Goal: Task Accomplishment & Management: Use online tool/utility

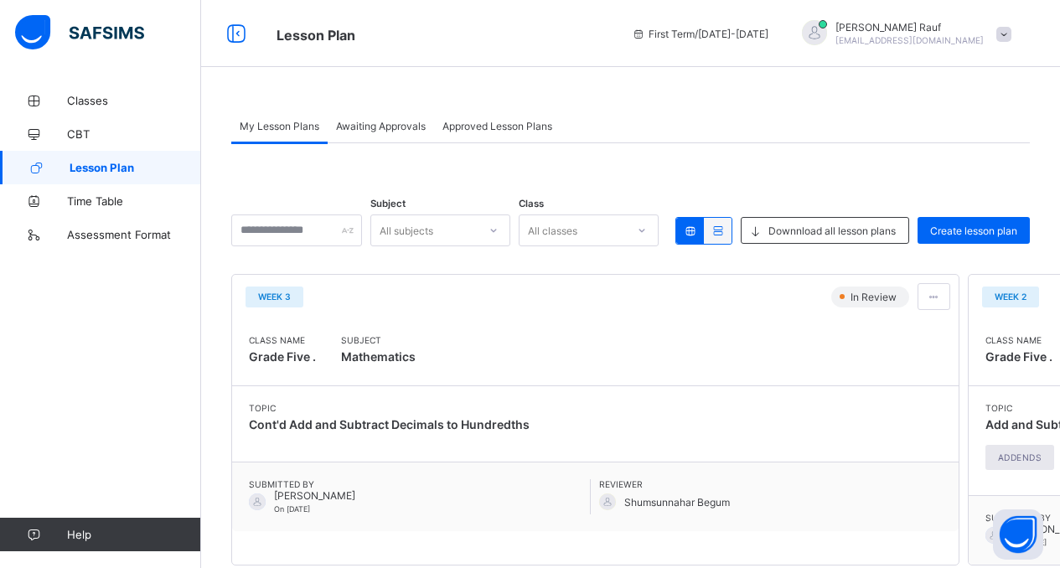
click at [725, 236] on icon at bounding box center [718, 231] width 14 height 13
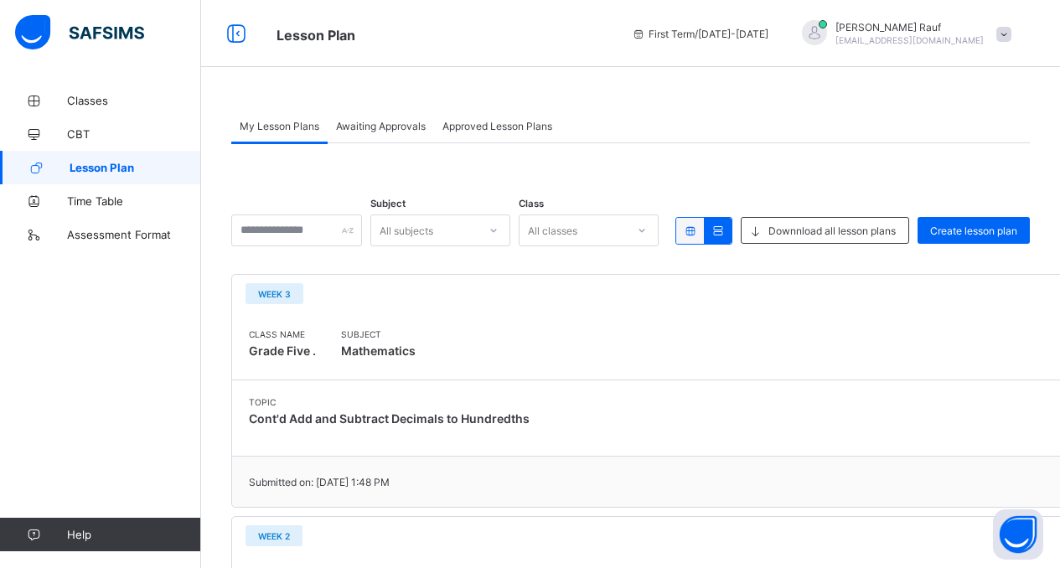
click at [693, 234] on icon at bounding box center [690, 231] width 14 height 13
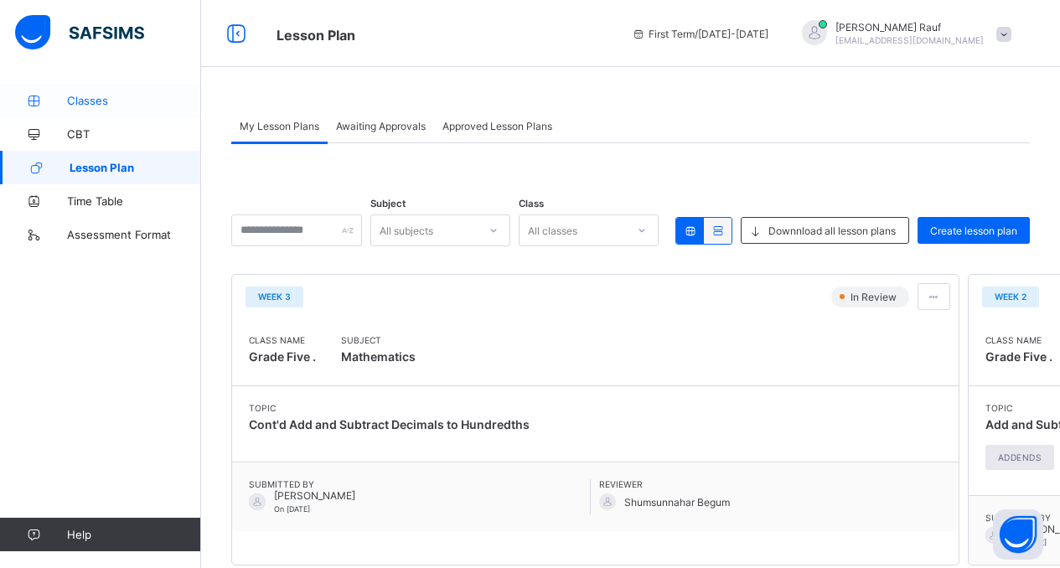
click at [90, 104] on span "Classes" at bounding box center [134, 100] width 134 height 13
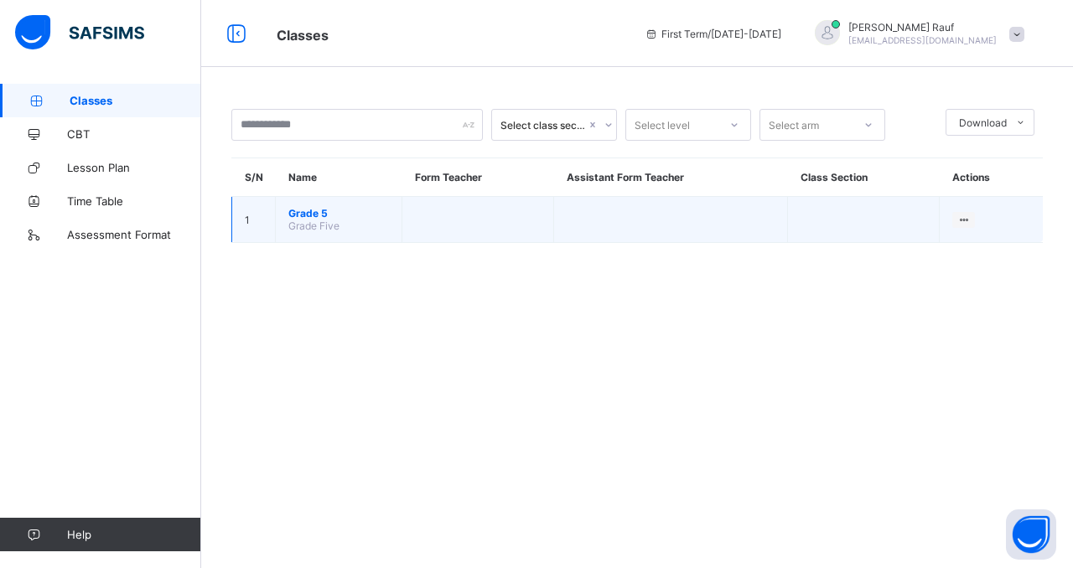
click at [302, 214] on span "Grade 5" at bounding box center [338, 213] width 101 height 13
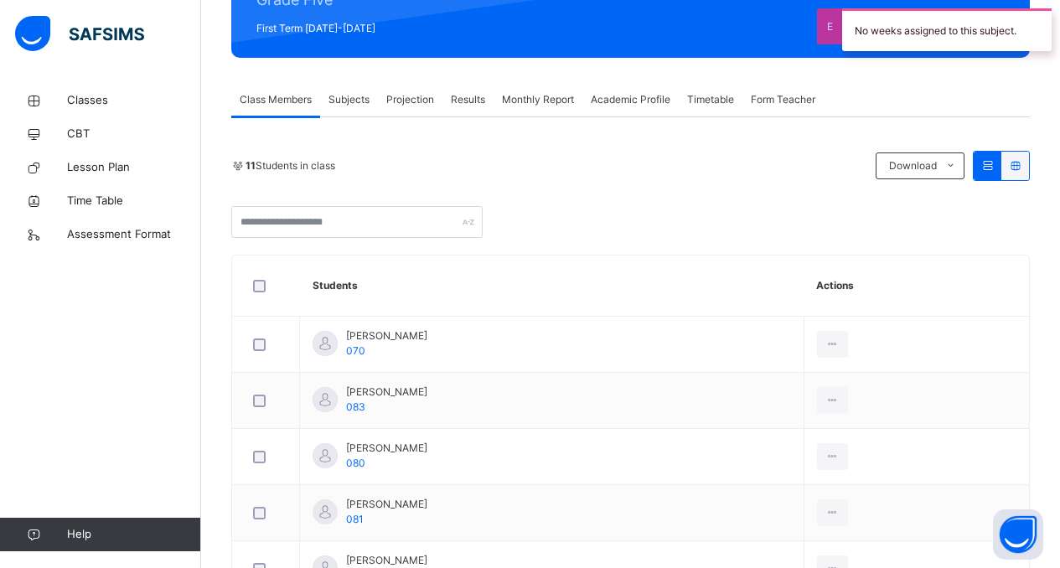
scroll to position [91, 0]
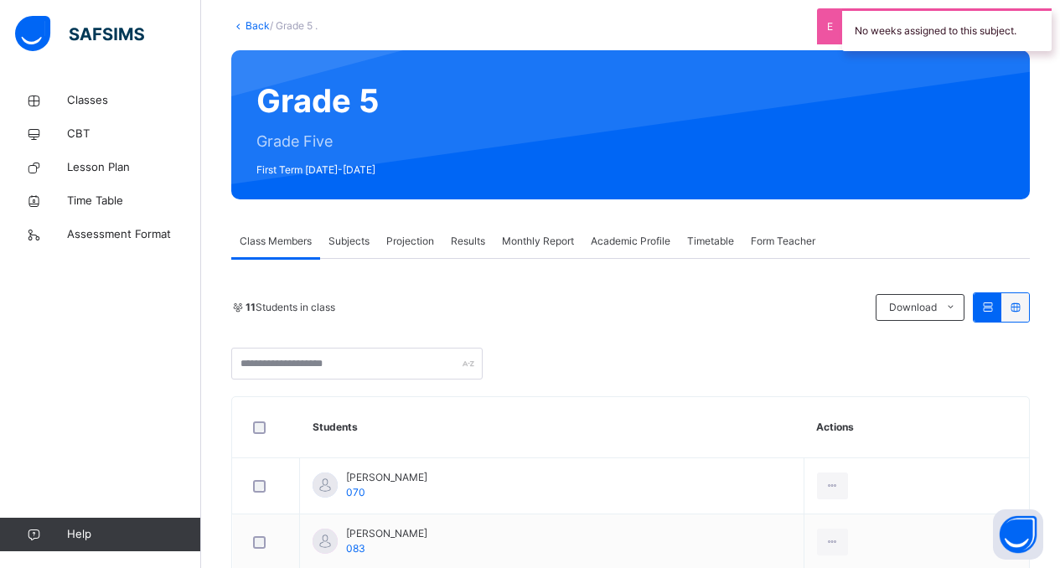
click at [424, 249] on div "Projection" at bounding box center [410, 242] width 65 height 34
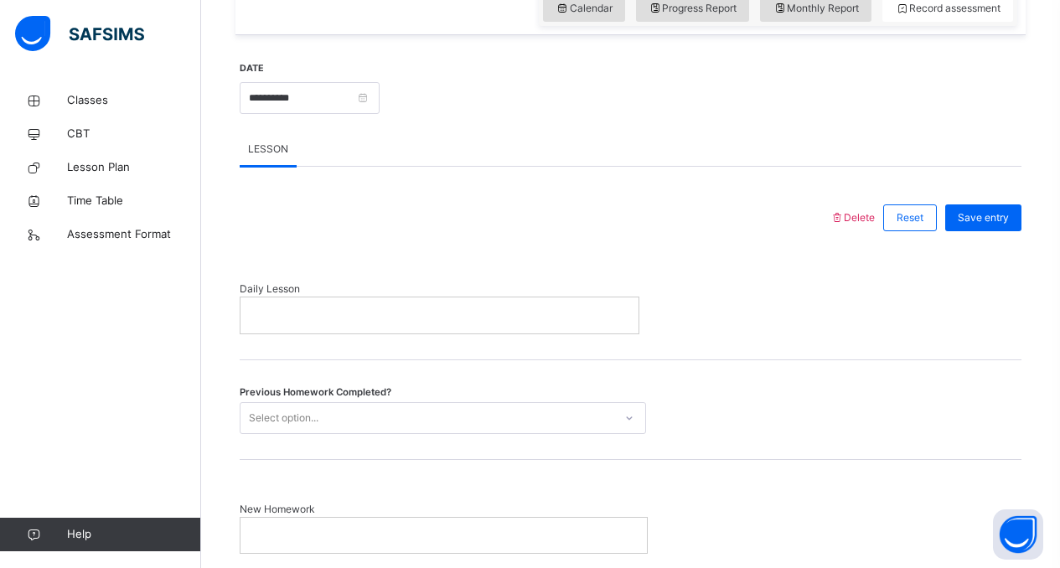
scroll to position [724, 0]
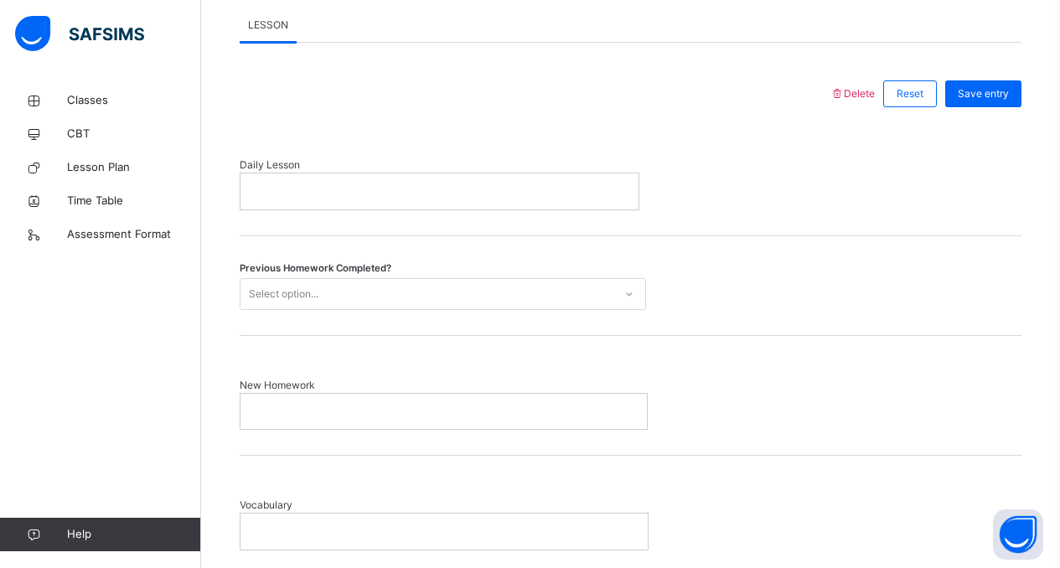
click at [353, 193] on p at bounding box center [439, 191] width 373 height 15
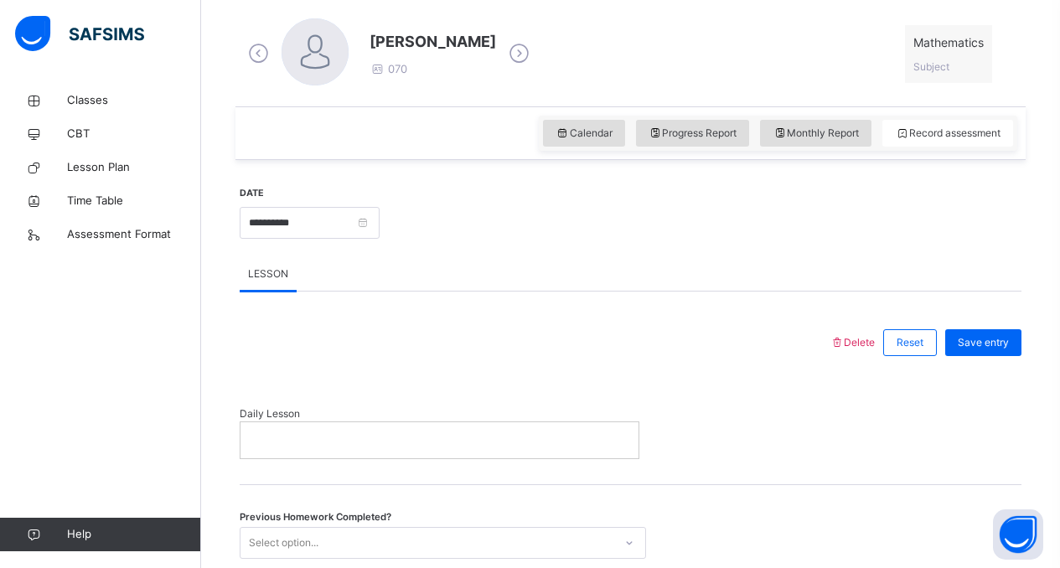
scroll to position [658, 0]
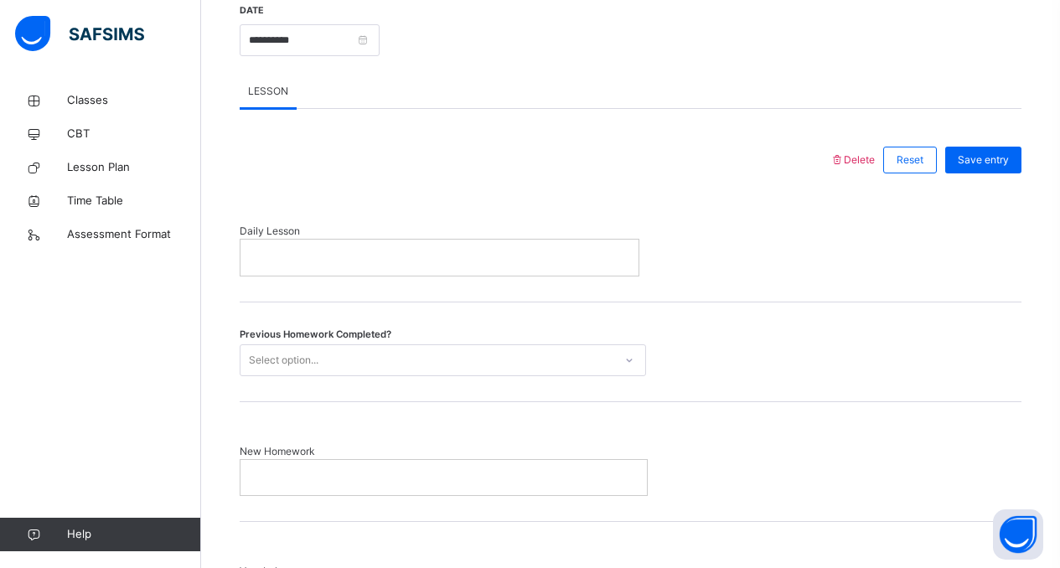
click at [447, 359] on div "Select option..." at bounding box center [427, 360] width 373 height 26
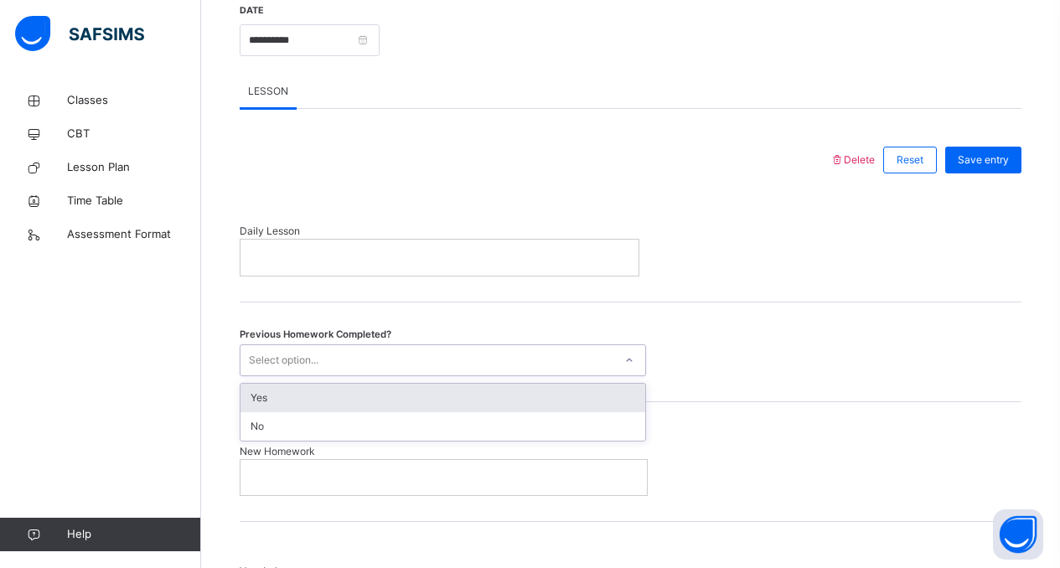
click at [377, 391] on div "Yes" at bounding box center [443, 398] width 405 height 28
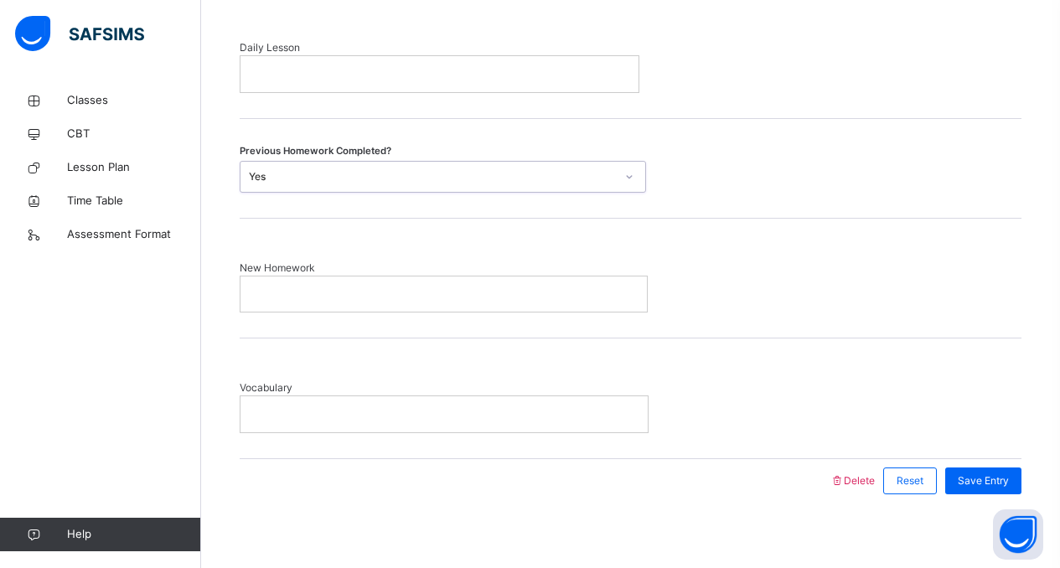
scroll to position [660, 0]
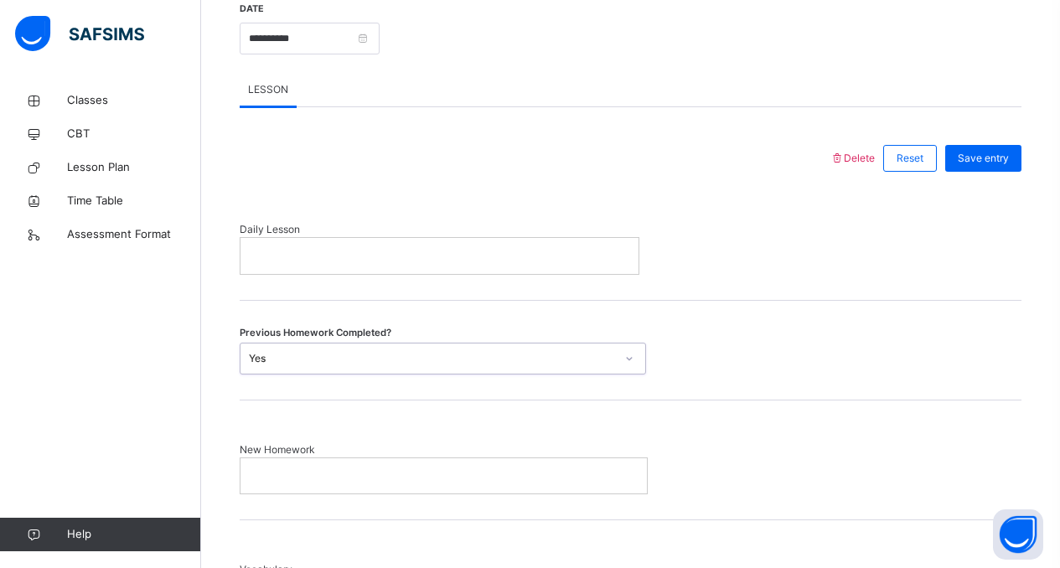
click at [388, 245] on div at bounding box center [440, 255] width 398 height 35
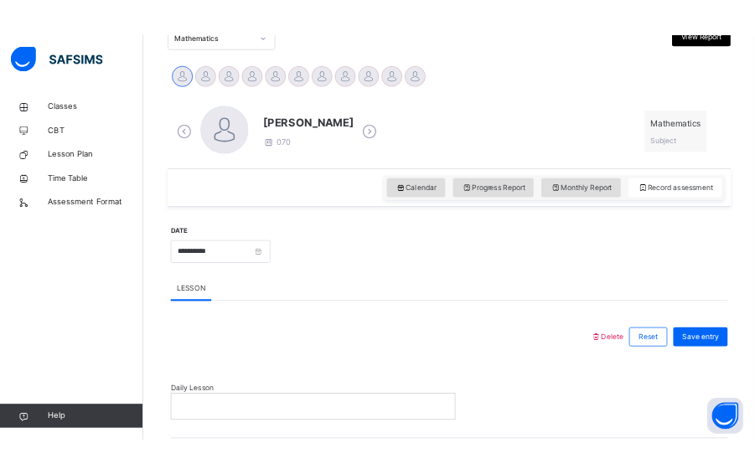
scroll to position [518, 0]
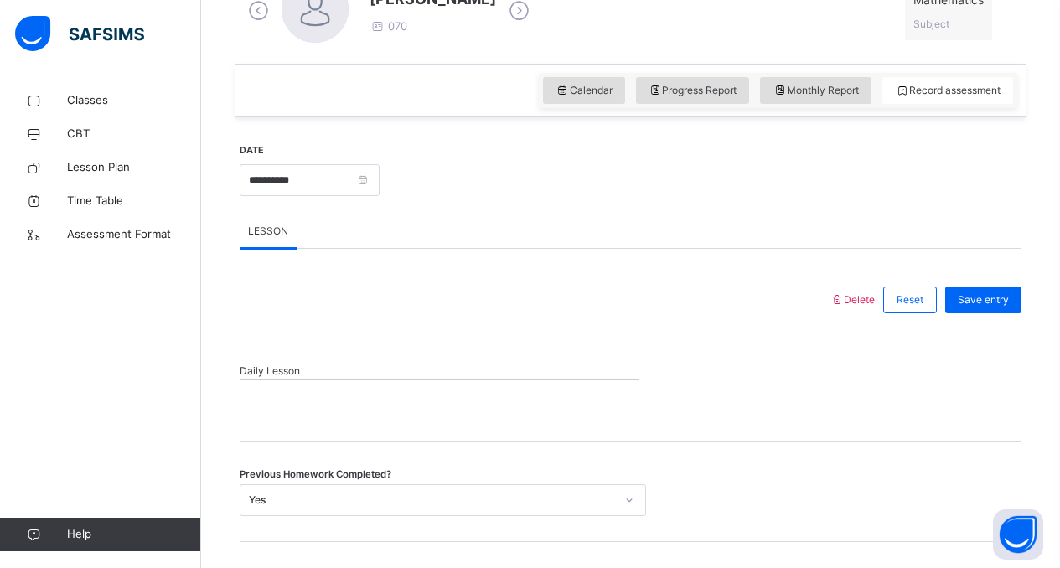
click at [364, 398] on p at bounding box center [439, 397] width 373 height 15
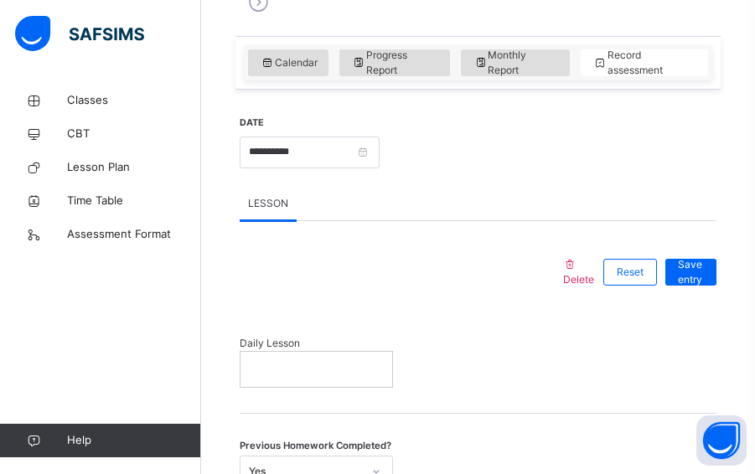
scroll to position [631, 0]
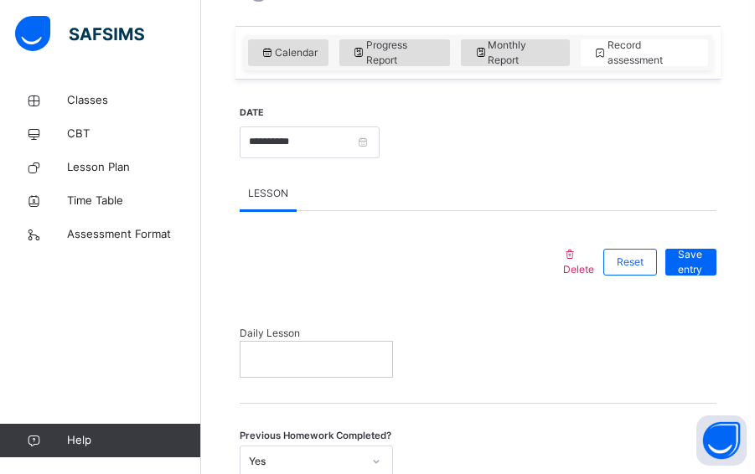
click at [304, 359] on p at bounding box center [316, 359] width 127 height 15
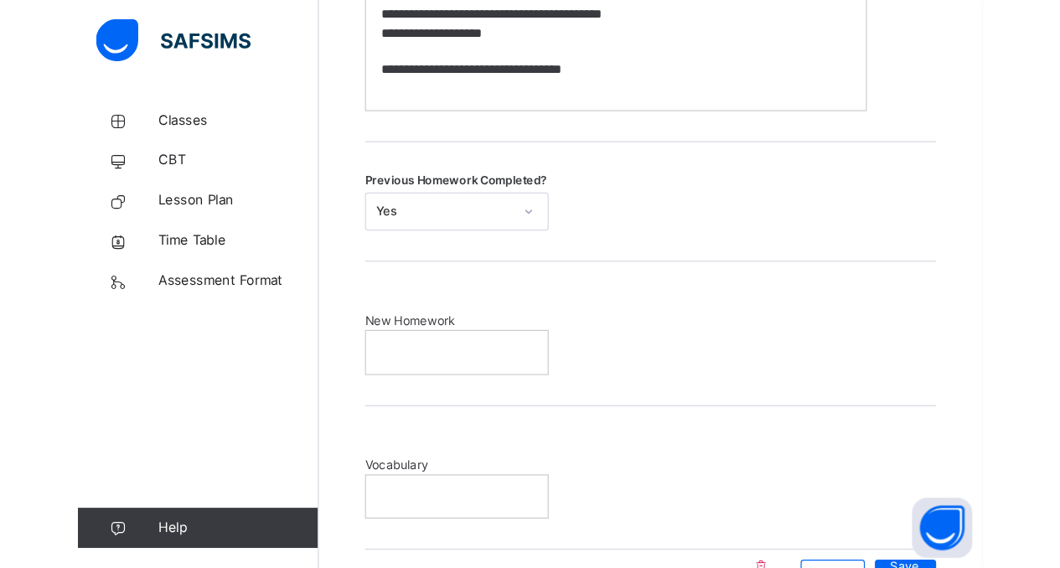
scroll to position [903, 0]
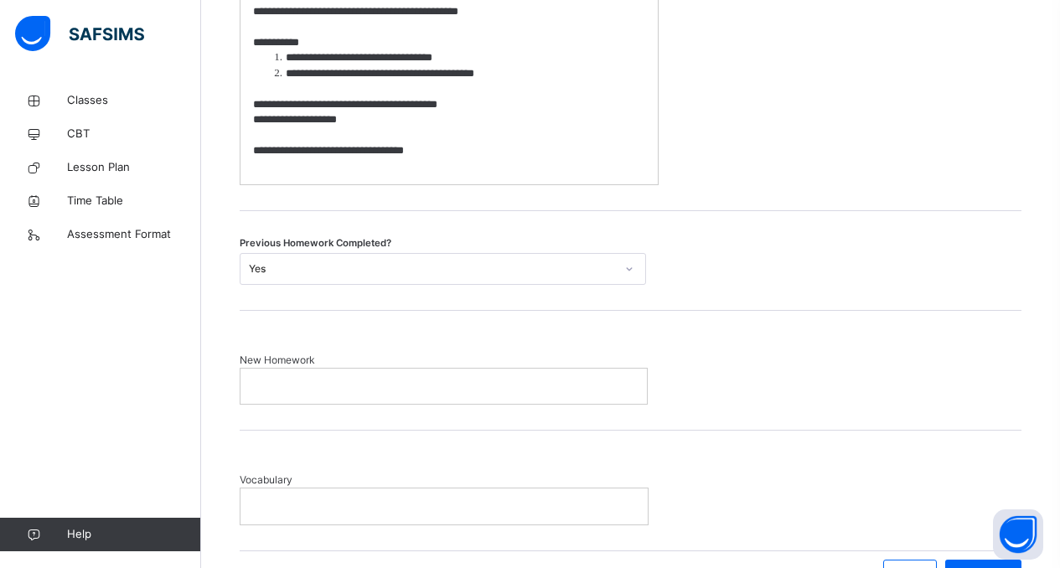
click at [418, 391] on p at bounding box center [443, 386] width 381 height 15
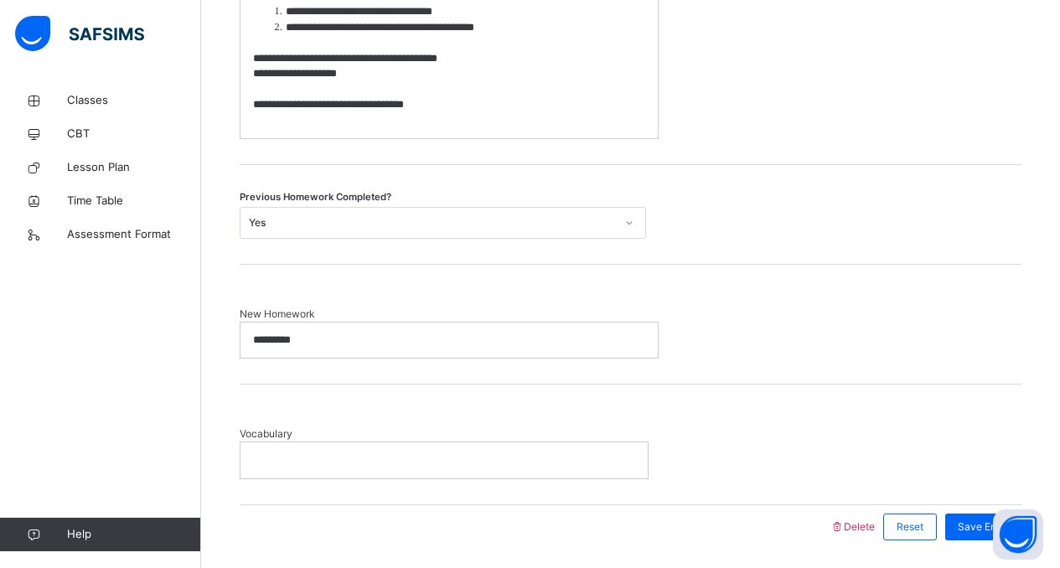
scroll to position [708, 0]
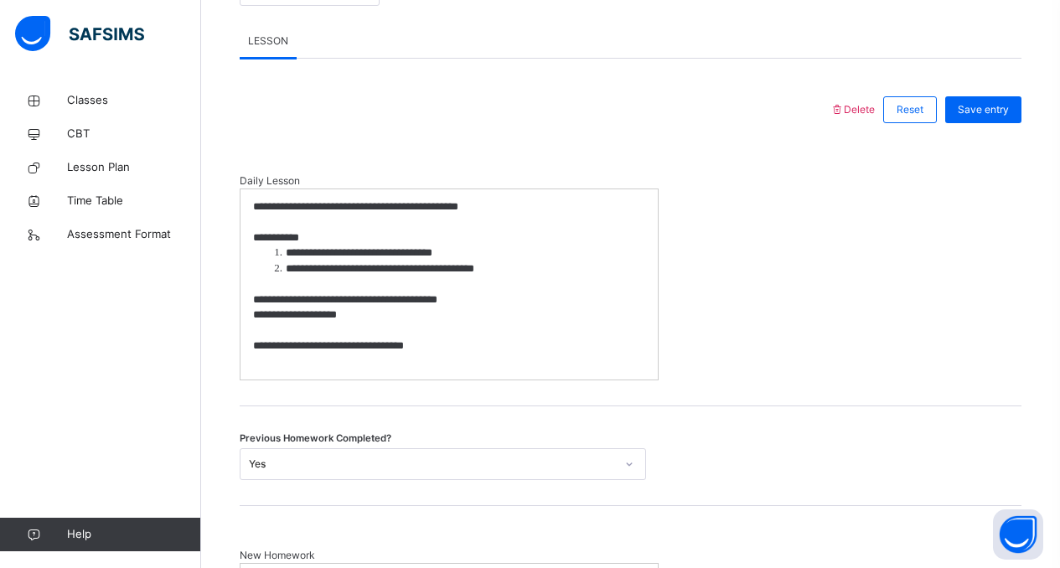
click at [538, 277] on p at bounding box center [449, 284] width 392 height 15
click at [587, 316] on p "**********" at bounding box center [449, 315] width 392 height 15
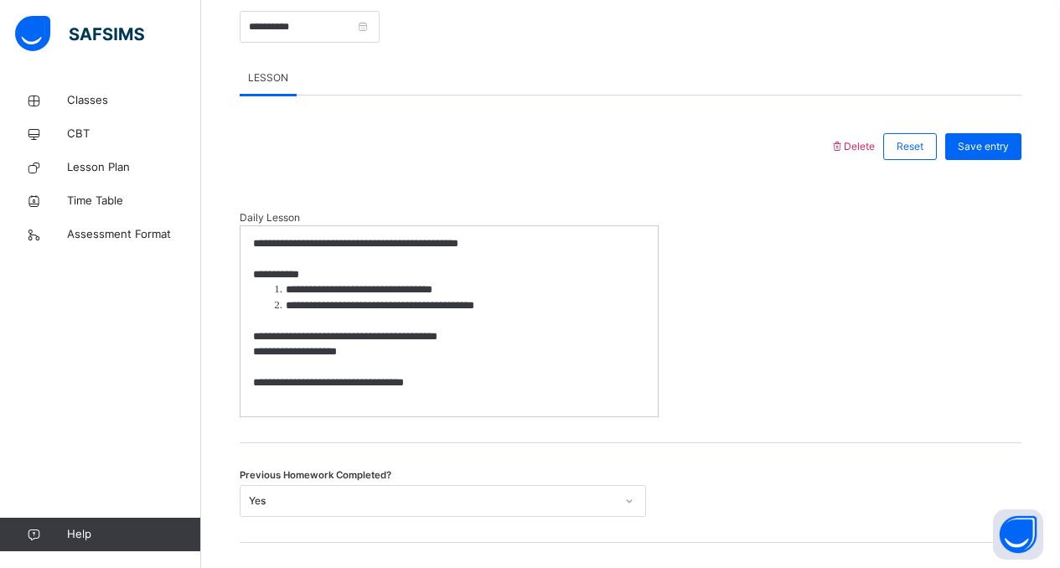
scroll to position [629, 0]
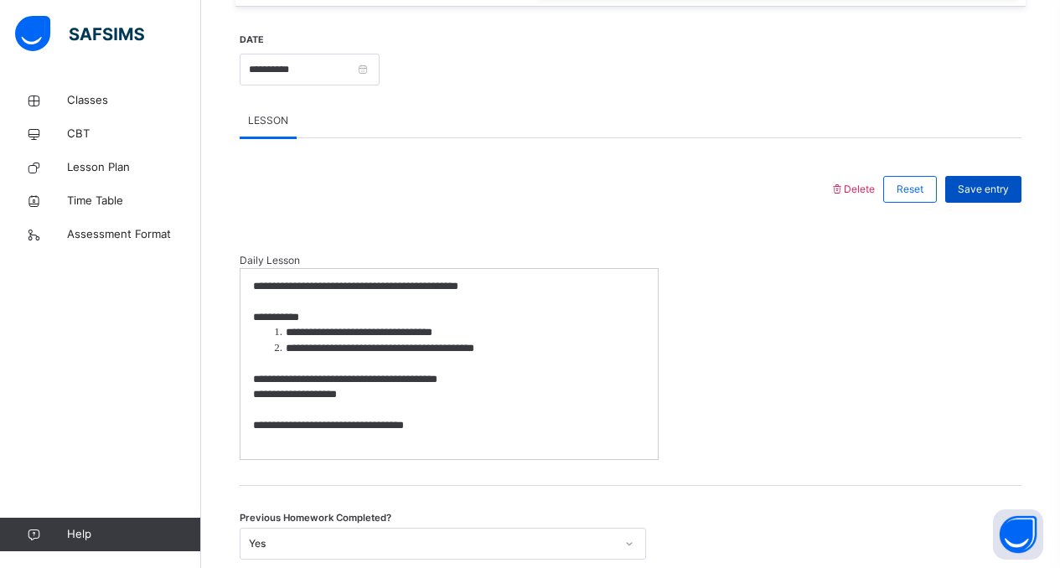
click at [1003, 194] on span "Save entry" at bounding box center [983, 189] width 51 height 15
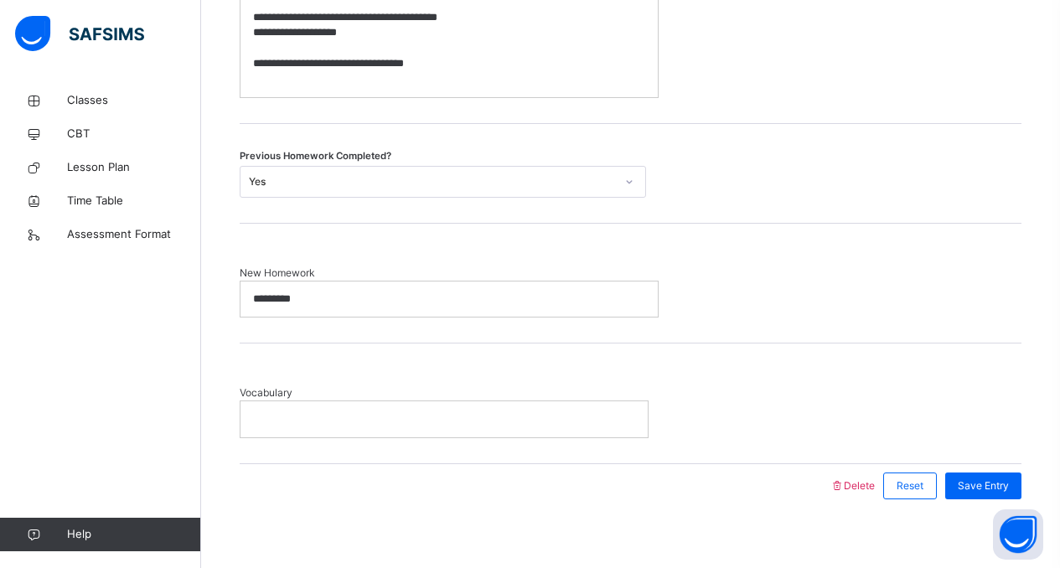
scroll to position [1006, 0]
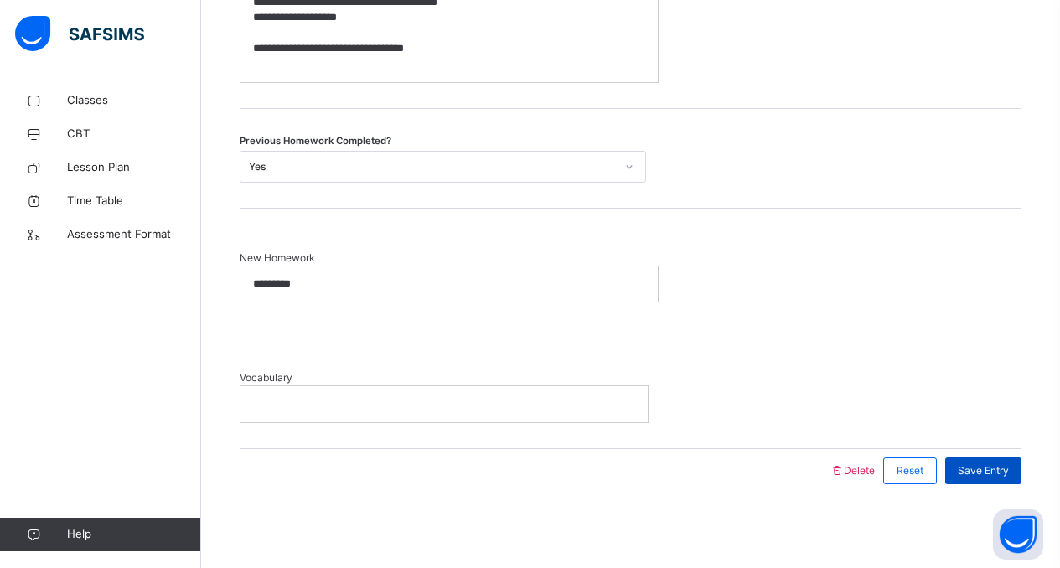
click at [980, 462] on div "Save Entry" at bounding box center [983, 471] width 76 height 27
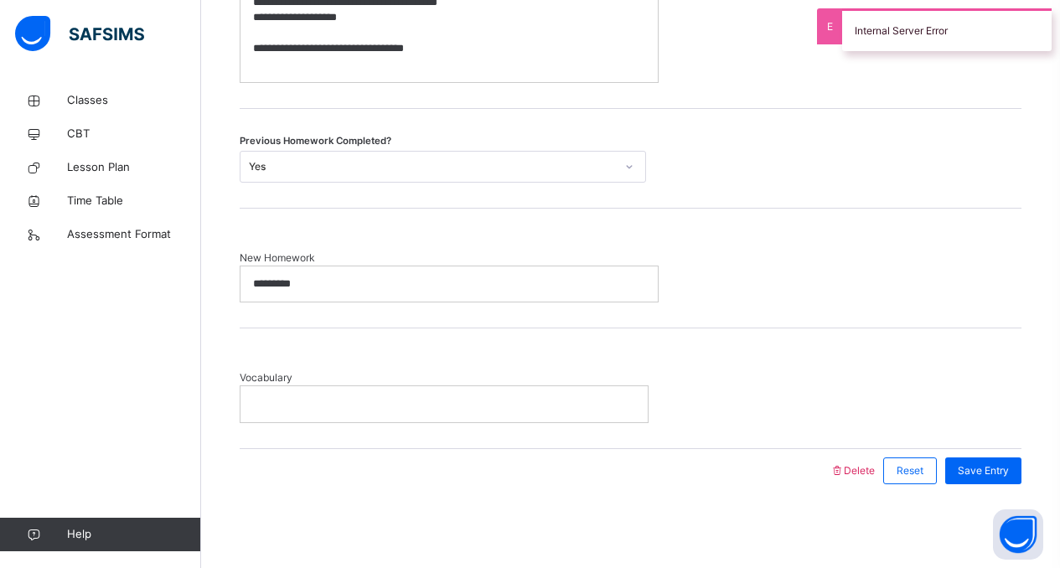
click at [551, 65] on p at bounding box center [449, 63] width 392 height 15
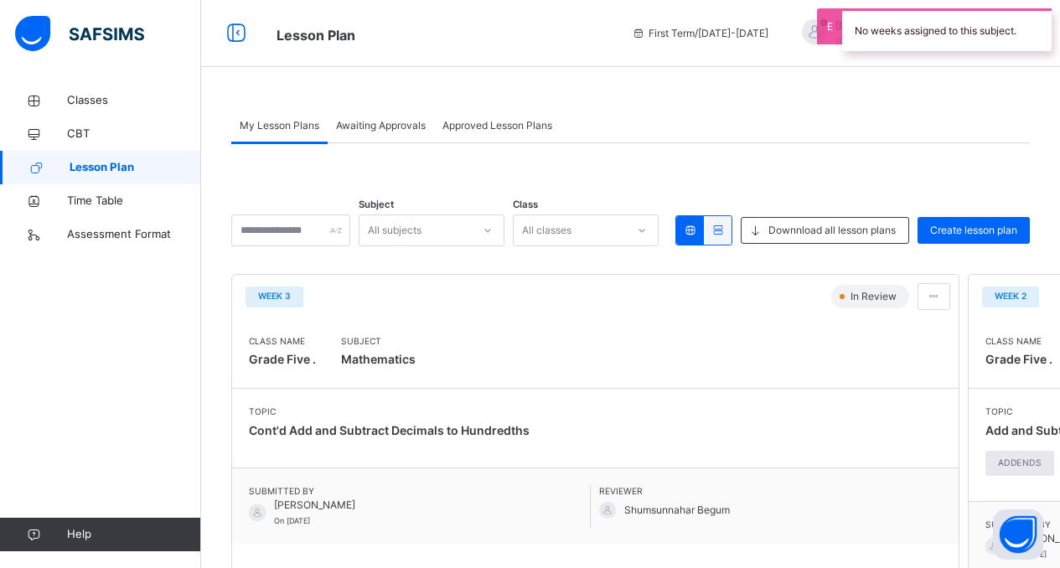
click at [1006, 295] on span "Week 2" at bounding box center [1011, 296] width 32 height 13
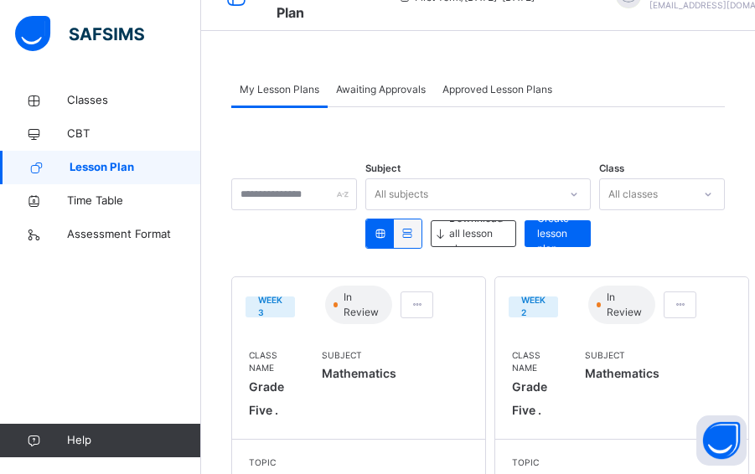
scroll to position [39, 0]
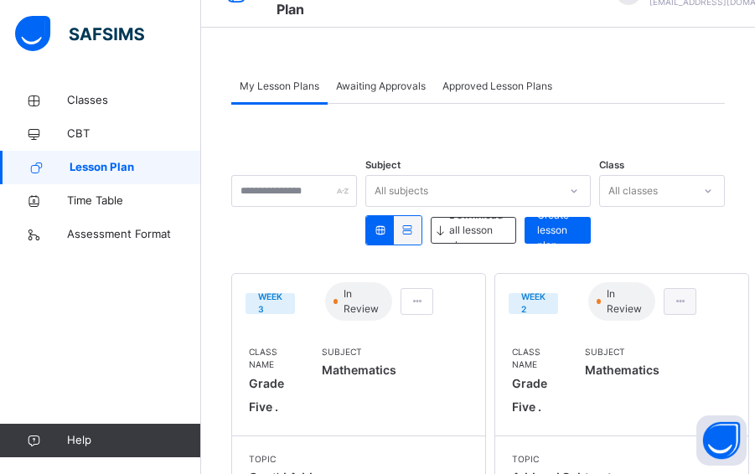
click at [673, 300] on span at bounding box center [680, 301] width 14 height 15
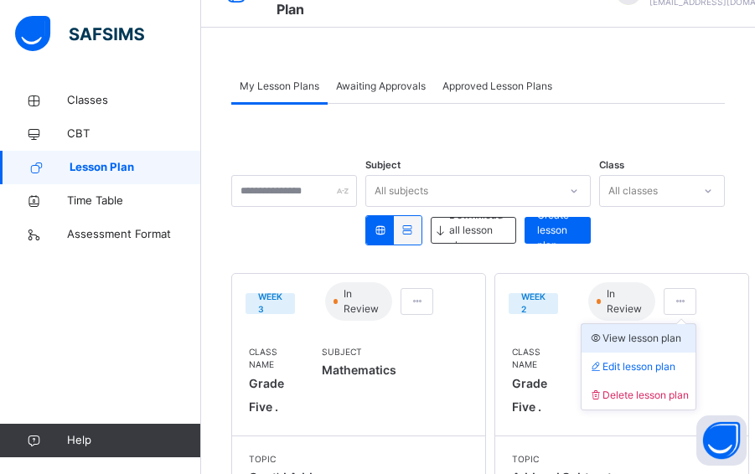
click at [617, 344] on li "View lesson plan" at bounding box center [639, 338] width 114 height 28
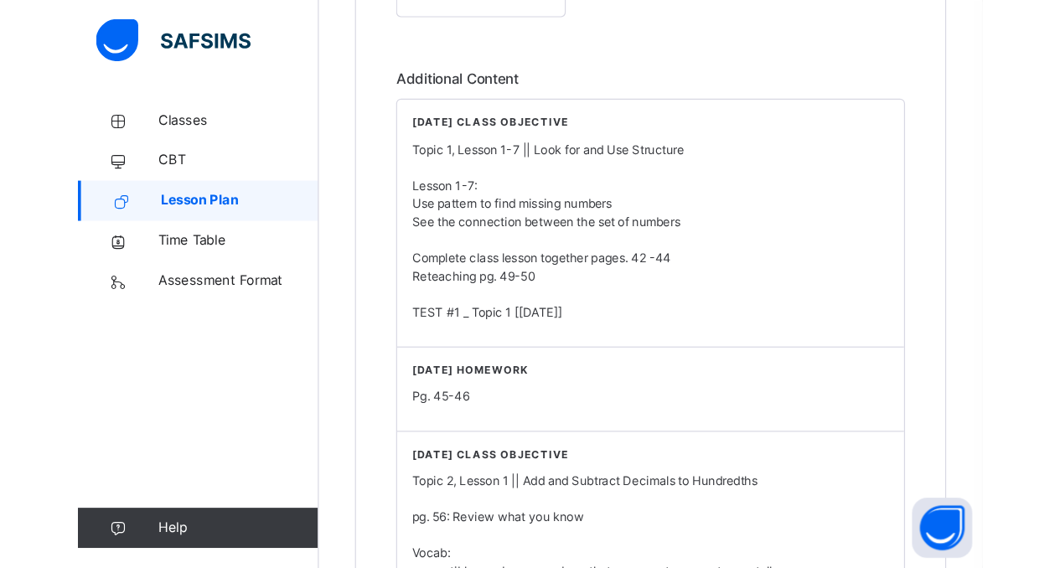
scroll to position [966, 0]
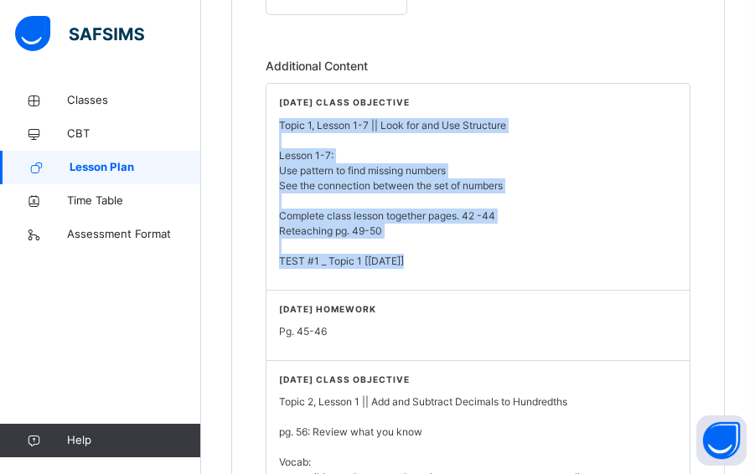
drag, startPoint x: 280, startPoint y: 127, endPoint x: 565, endPoint y: 271, distance: 319.3
click at [565, 271] on div "Monday Class Objective Topic 1, Lesson 1-7 || Look for and Use Structure Lesson…" at bounding box center [478, 187] width 423 height 206
copy div "Topic 1, Lesson 1-7 || Look for and Use Structure Lesson 1-7: Use pattern to fi…"
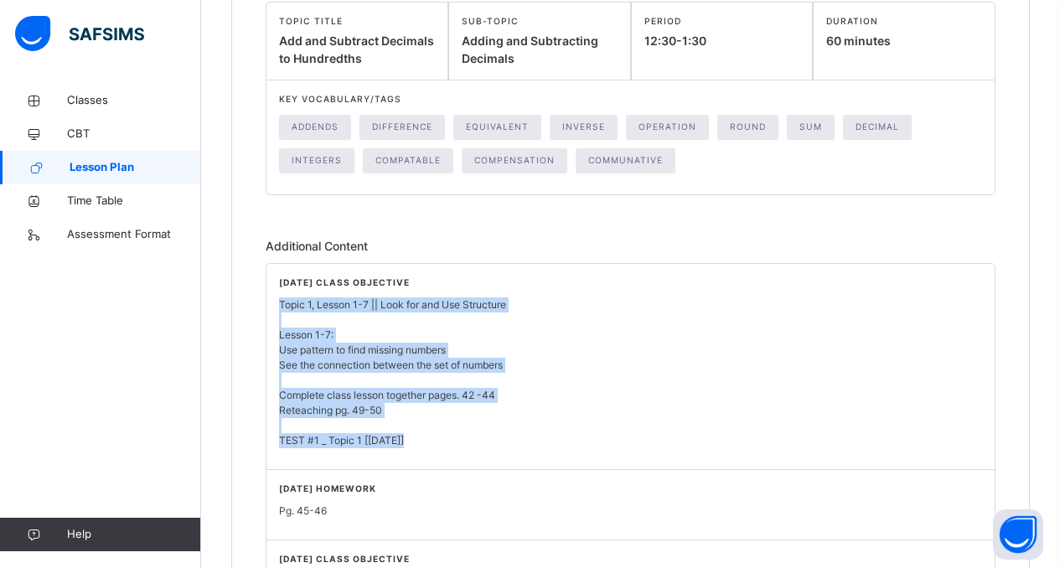
scroll to position [325, 0]
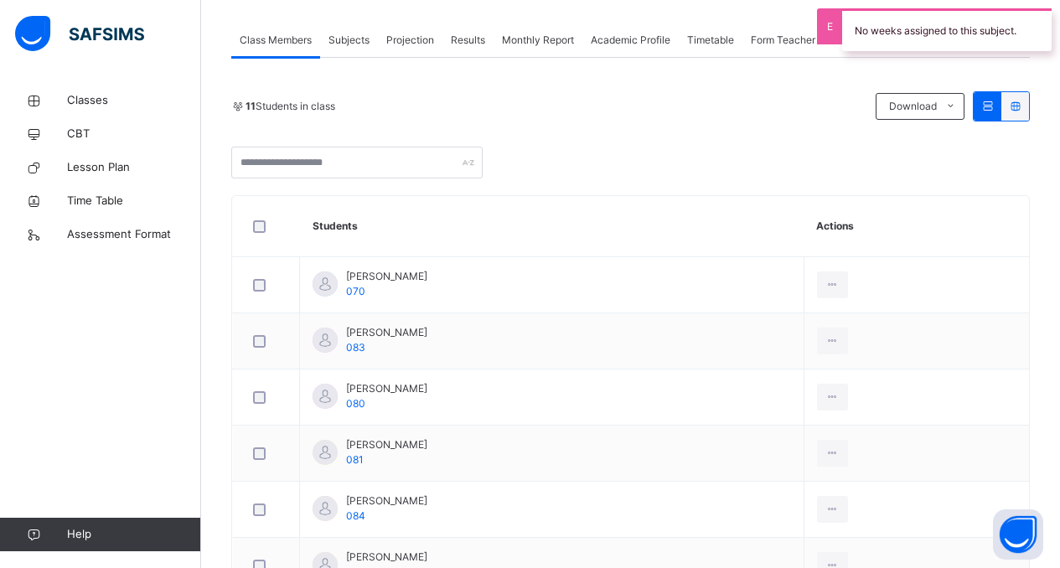
scroll to position [292, 0]
click at [427, 45] on span "Projection" at bounding box center [410, 40] width 48 height 15
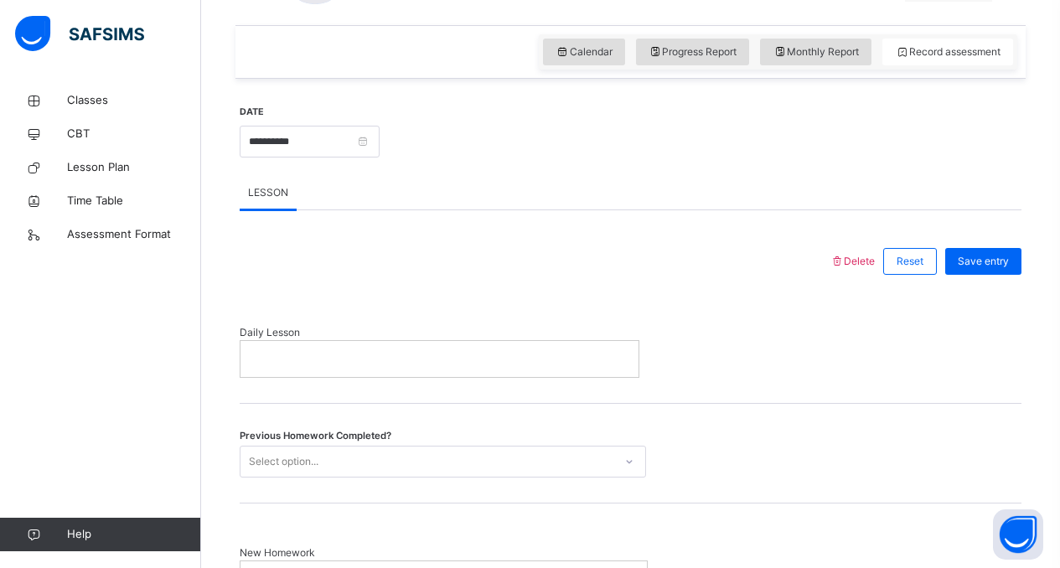
scroll to position [568, 0]
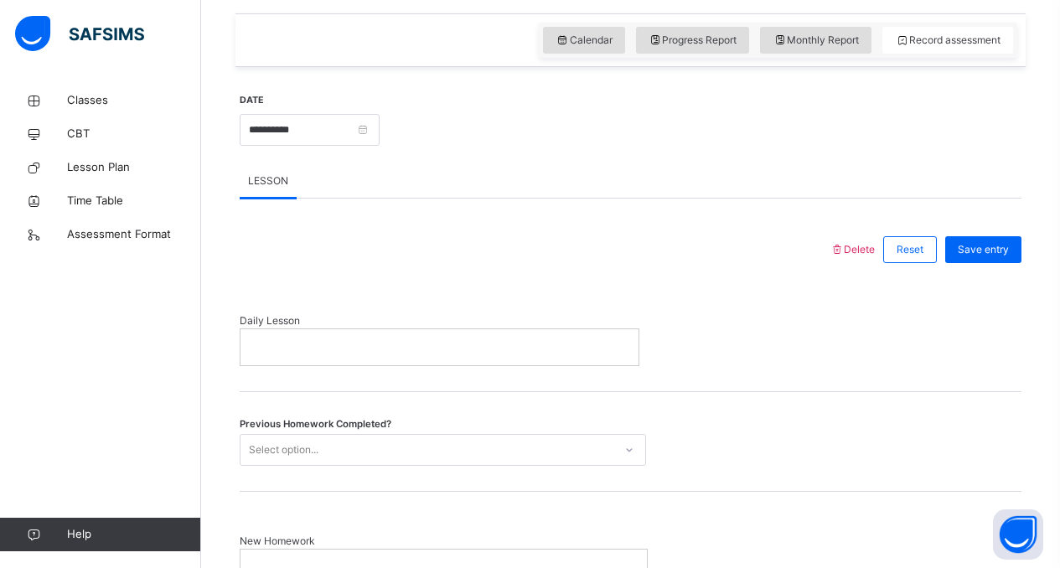
click at [439, 353] on p at bounding box center [439, 346] width 373 height 15
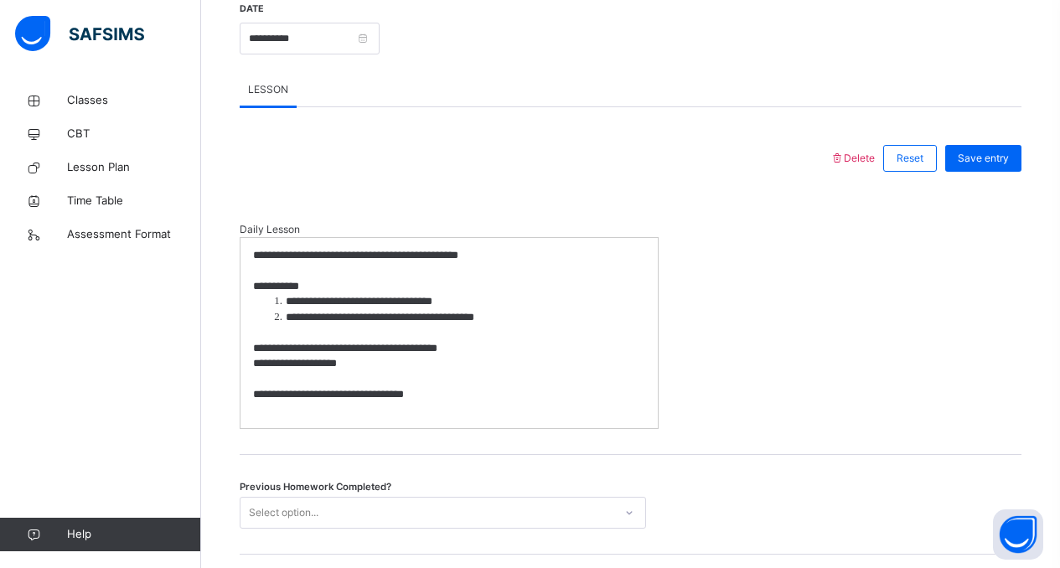
scroll to position [892, 0]
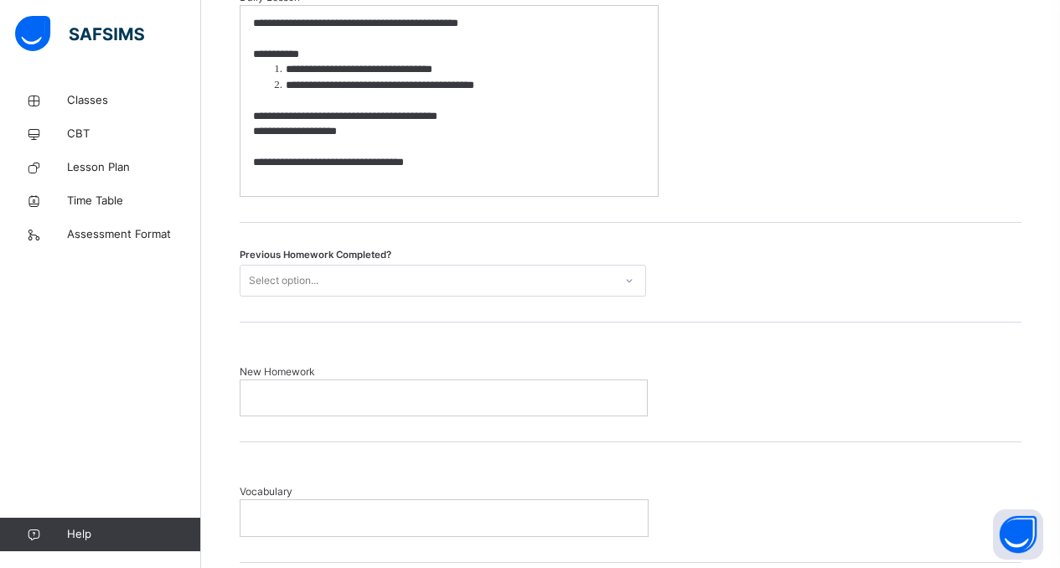
click at [345, 288] on div "Select option..." at bounding box center [427, 280] width 373 height 26
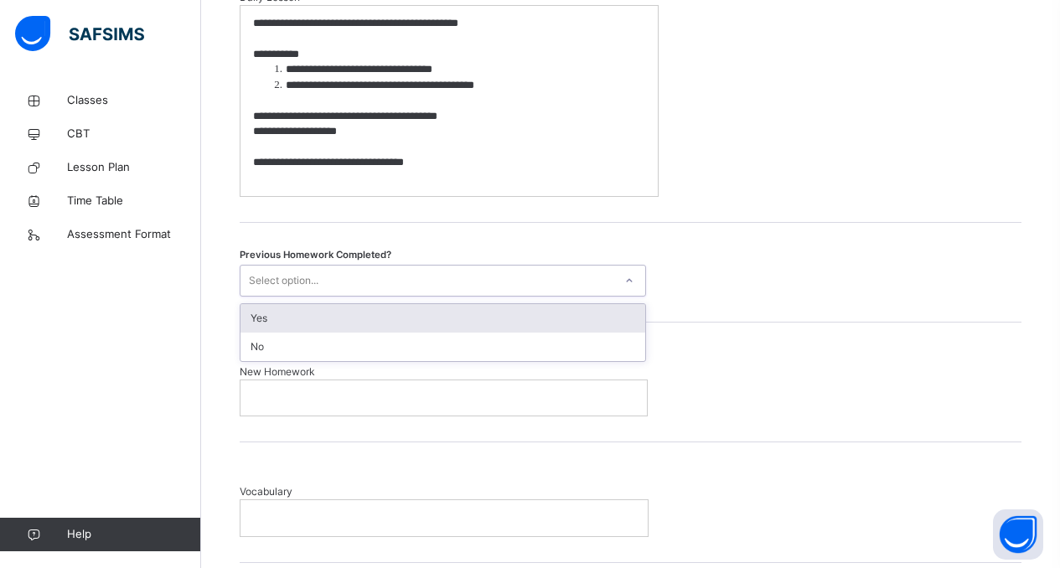
click at [349, 312] on div "Yes" at bounding box center [443, 318] width 405 height 28
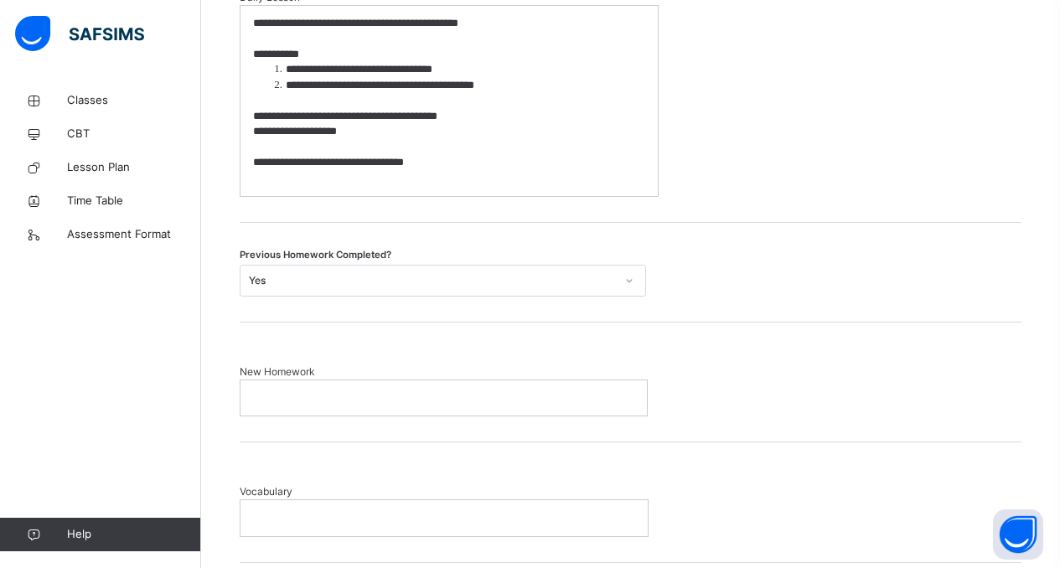
click at [367, 405] on p at bounding box center [443, 398] width 381 height 15
click at [401, 405] on p at bounding box center [443, 398] width 381 height 15
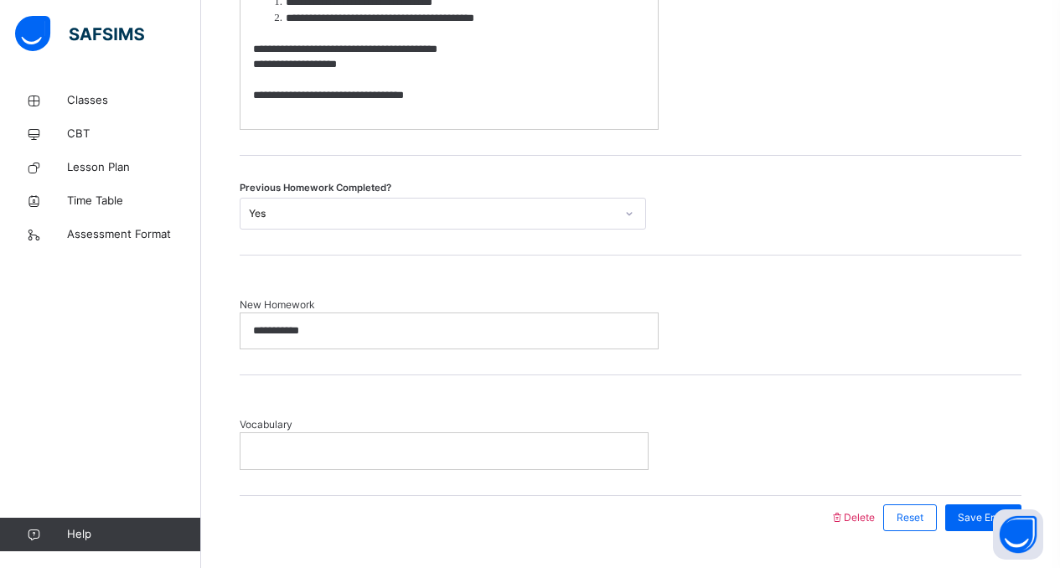
scroll to position [1006, 0]
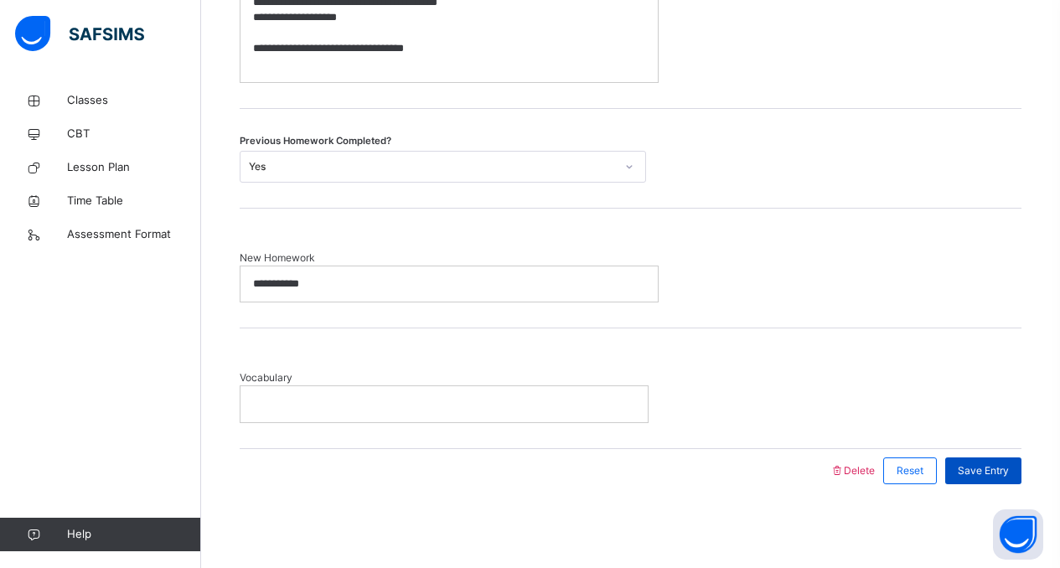
click at [975, 470] on span "Save Entry" at bounding box center [983, 470] width 51 height 15
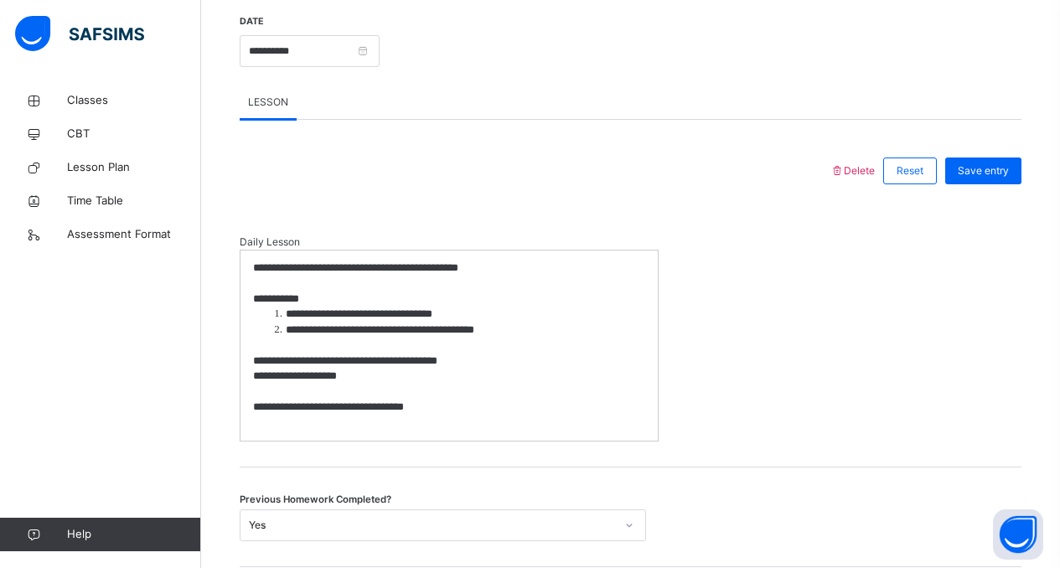
scroll to position [626, 0]
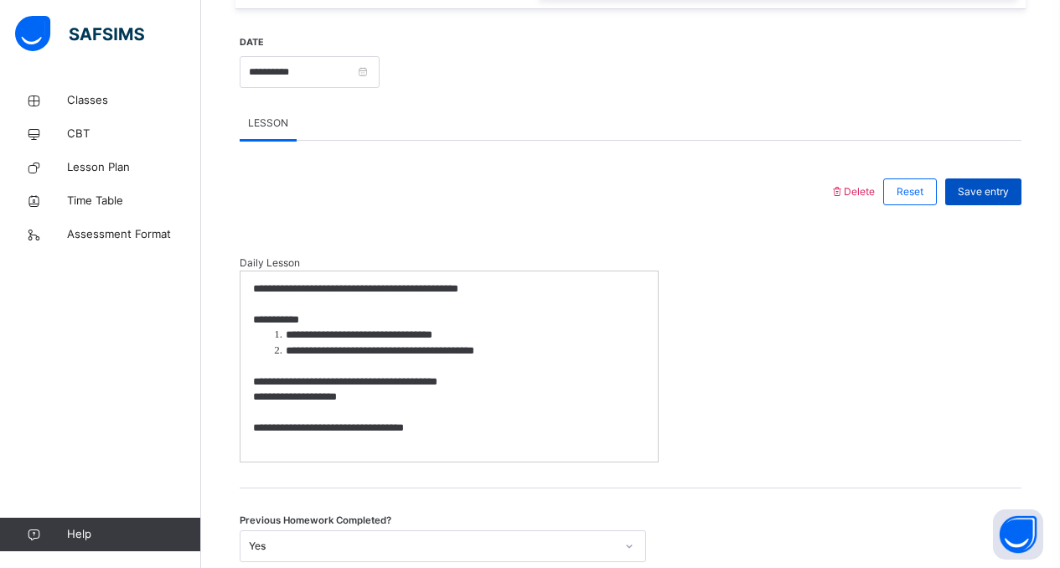
click at [990, 197] on span "Save entry" at bounding box center [983, 191] width 51 height 15
click at [982, 188] on span "Save entry" at bounding box center [983, 191] width 51 height 15
click at [114, 100] on span "Classes" at bounding box center [134, 100] width 134 height 17
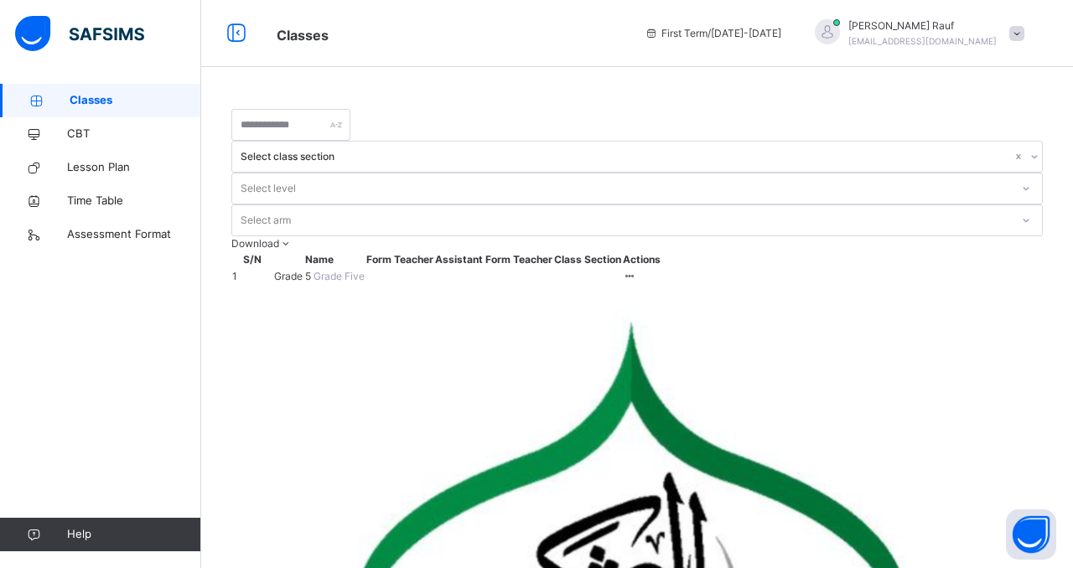
click at [313, 270] on span "Grade 5" at bounding box center [293, 276] width 39 height 13
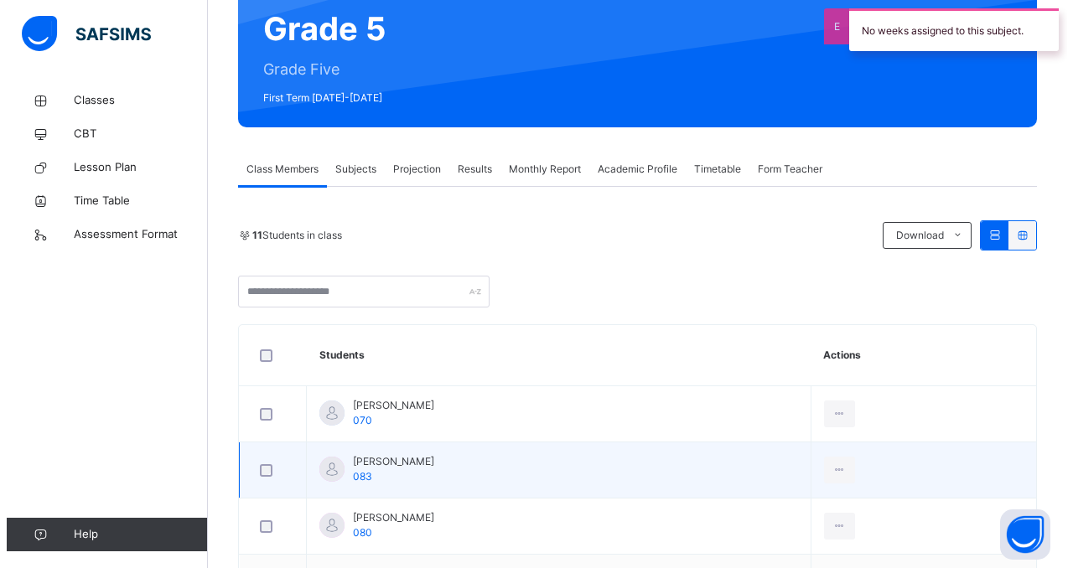
scroll to position [193, 0]
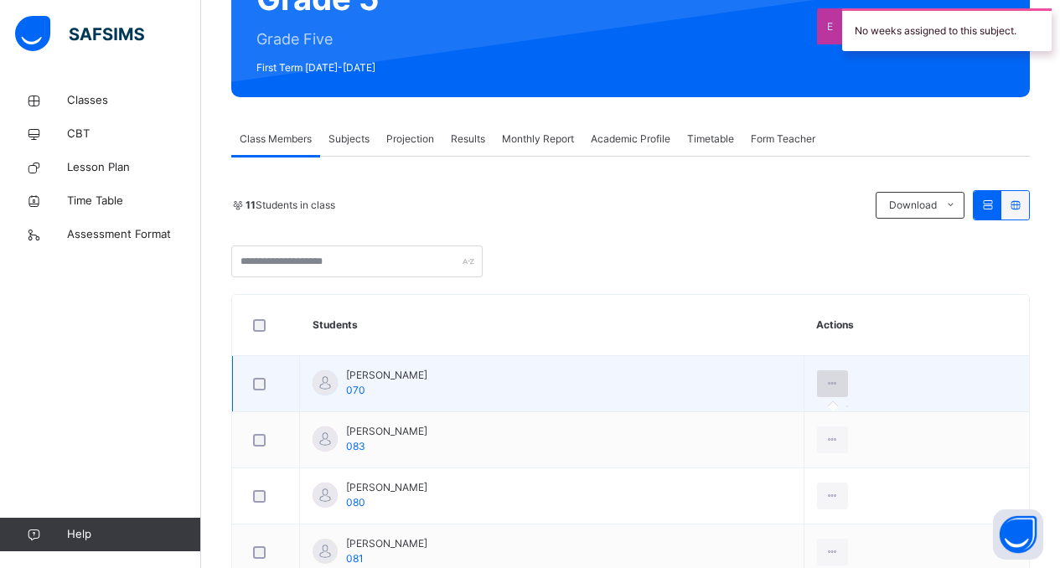
click at [848, 395] on div at bounding box center [832, 383] width 31 height 27
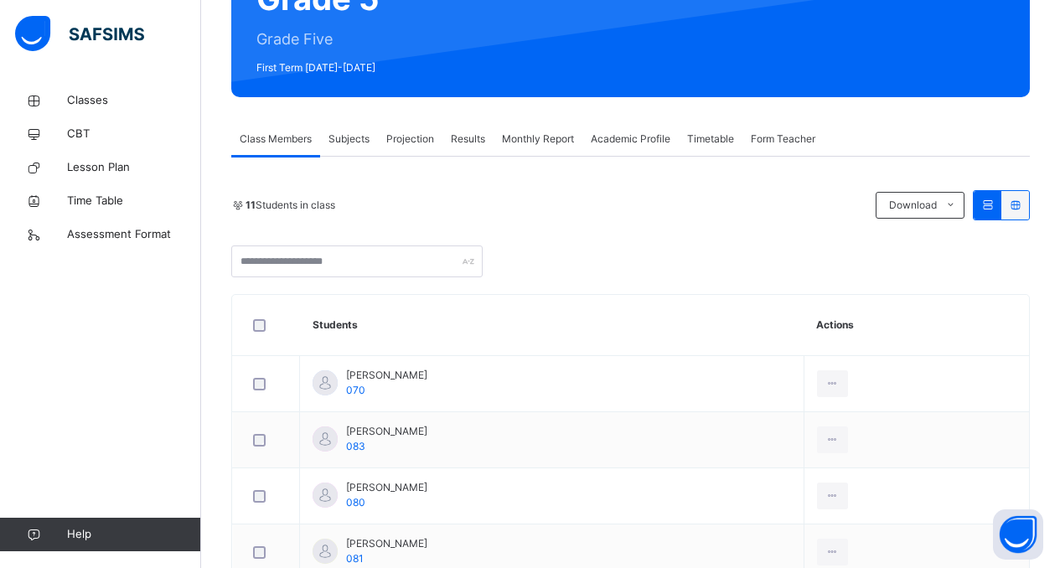
click at [340, 141] on span "Subjects" at bounding box center [349, 139] width 41 height 15
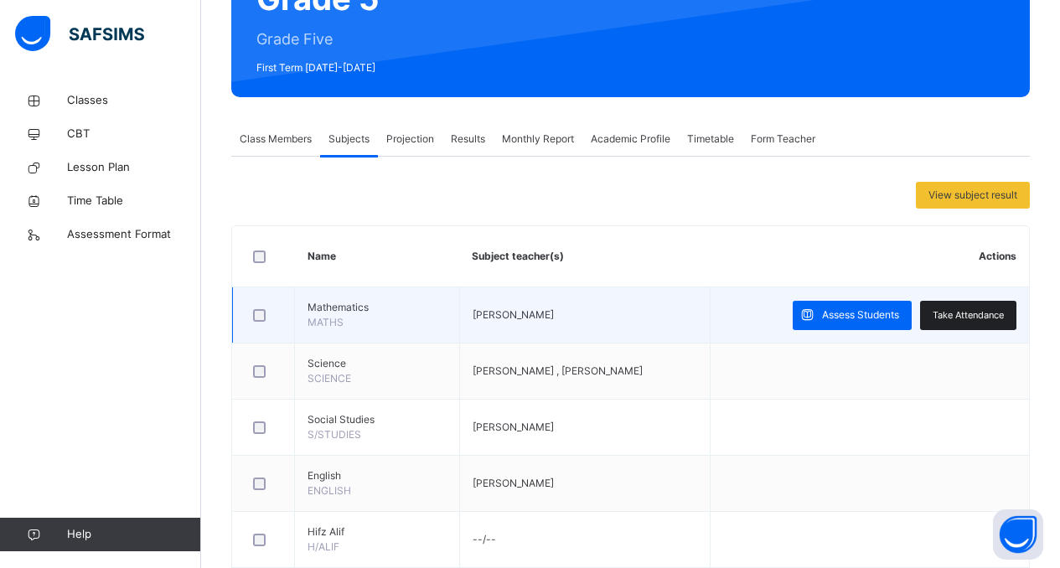
click at [976, 326] on div "Take Attendance" at bounding box center [968, 315] width 96 height 29
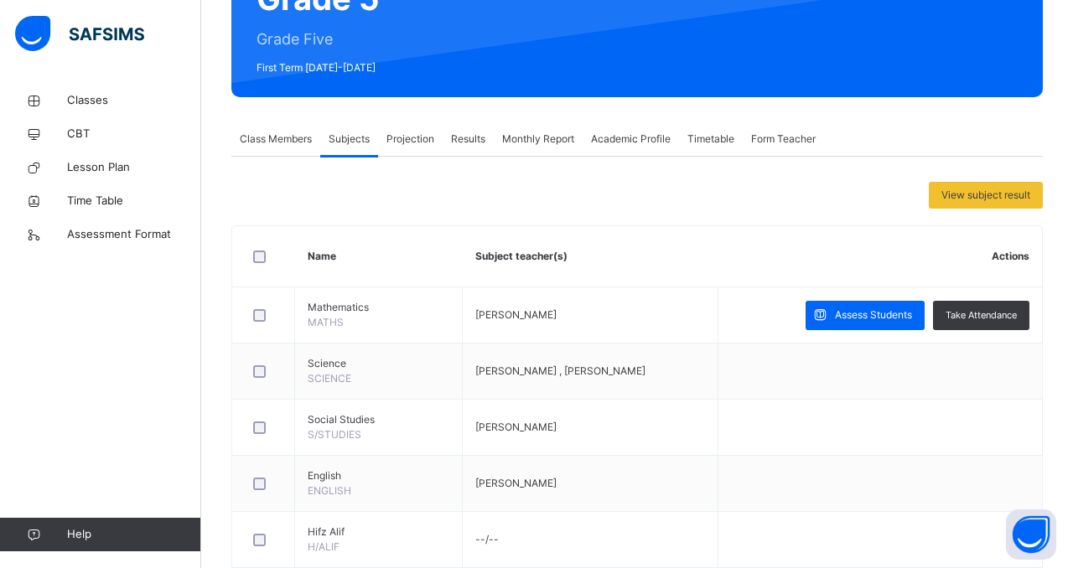
scroll to position [29, 0]
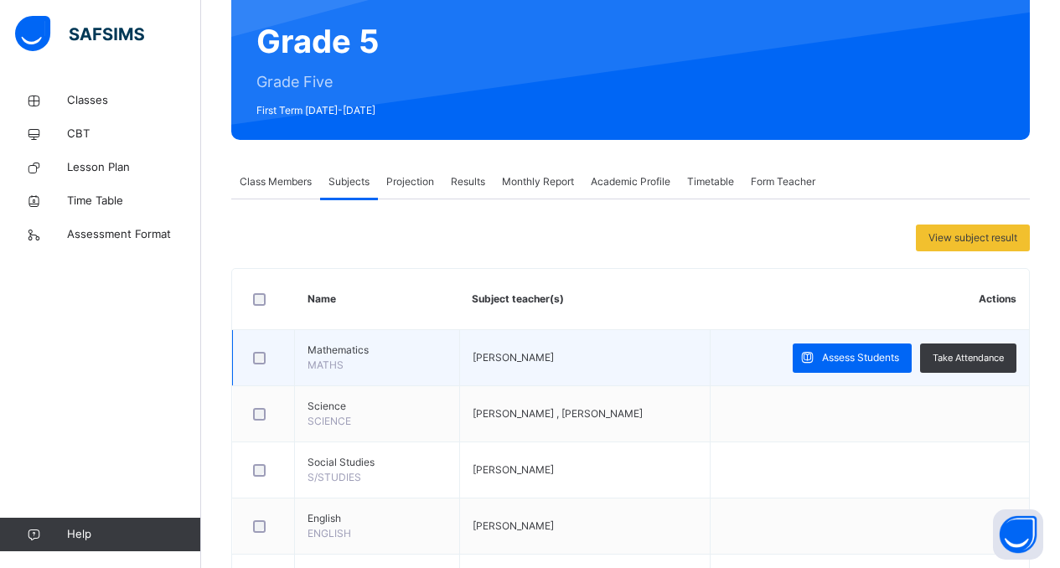
scroll to position [0, 0]
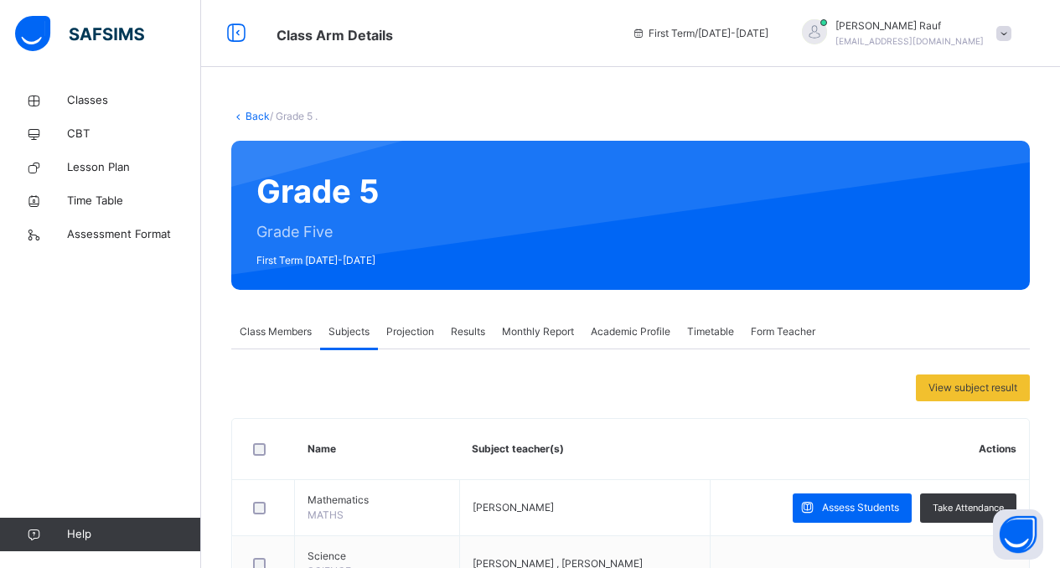
click at [421, 338] on span "Projection" at bounding box center [410, 331] width 48 height 15
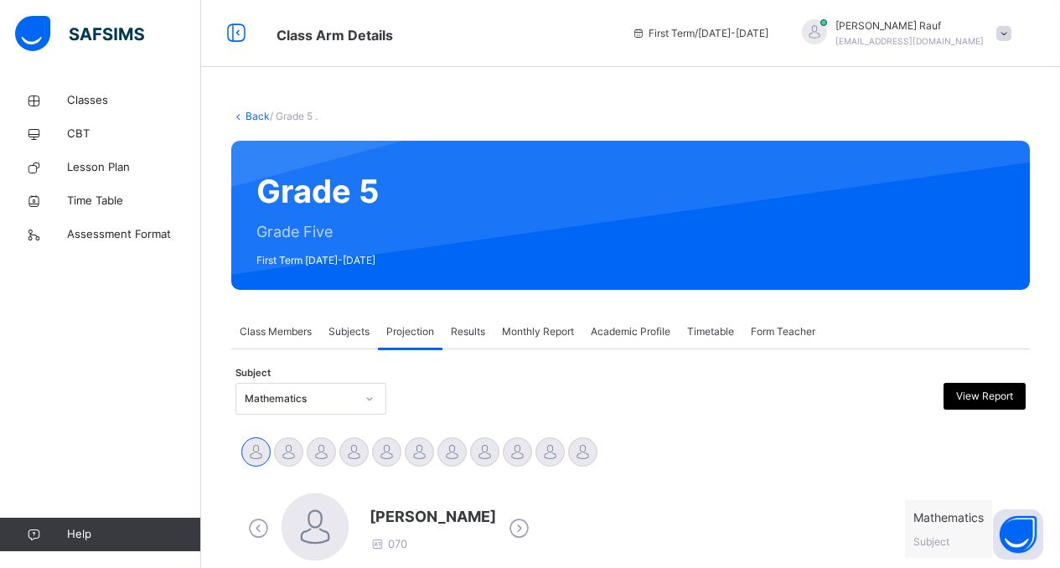
scroll to position [3, 0]
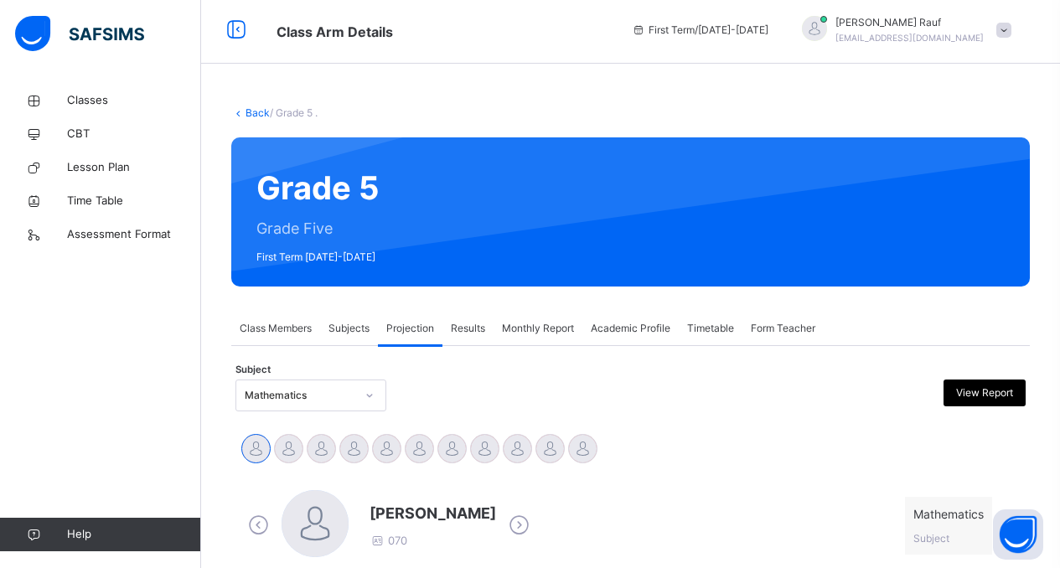
click at [296, 328] on span "Class Members" at bounding box center [276, 328] width 72 height 15
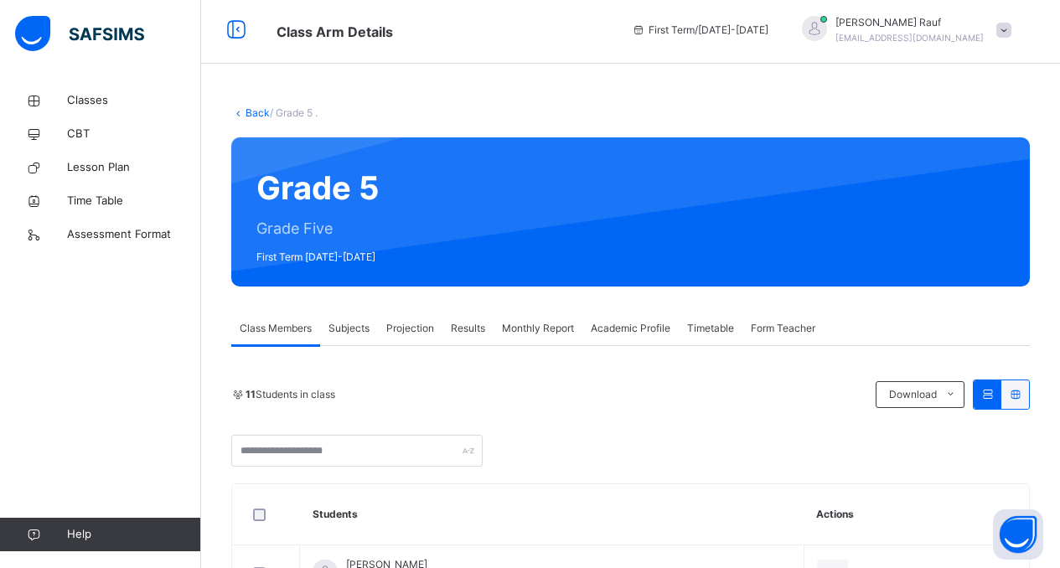
click at [391, 330] on span "Projection" at bounding box center [410, 328] width 48 height 15
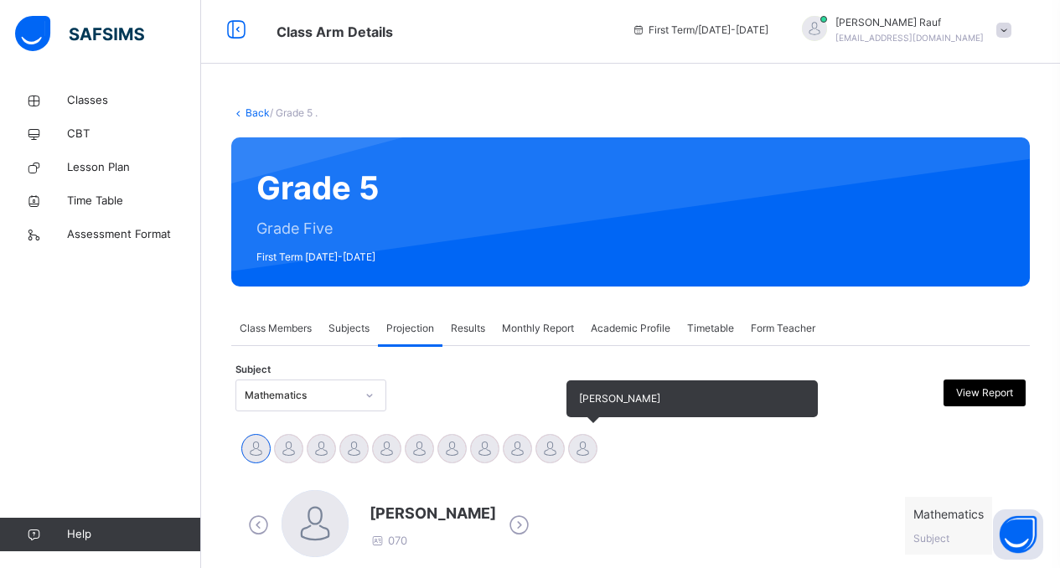
click at [568, 439] on div "[PERSON_NAME]" at bounding box center [583, 450] width 33 height 37
click at [572, 441] on div at bounding box center [582, 448] width 29 height 29
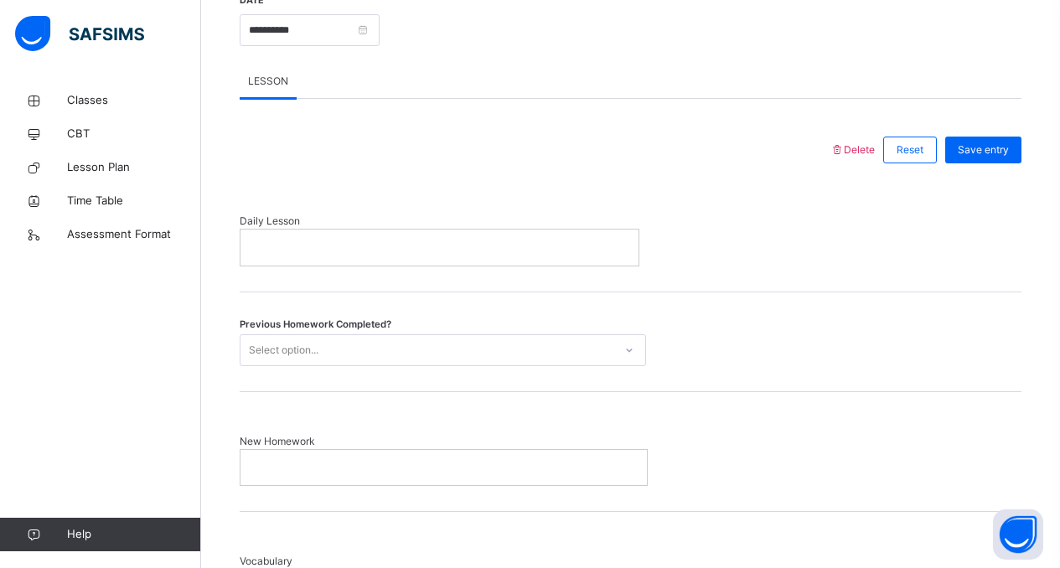
scroll to position [736, 0]
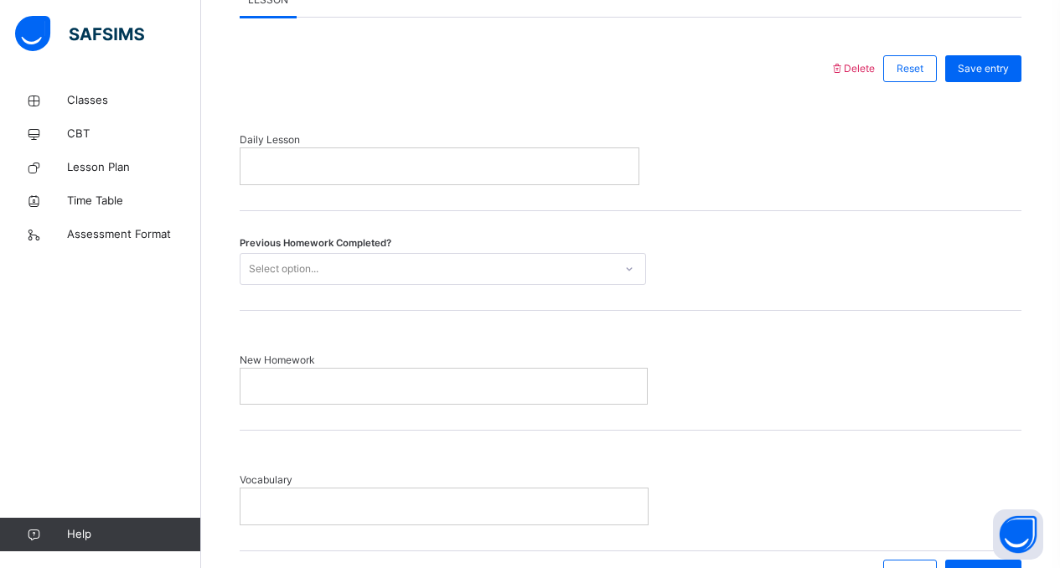
click at [363, 163] on div at bounding box center [440, 165] width 398 height 35
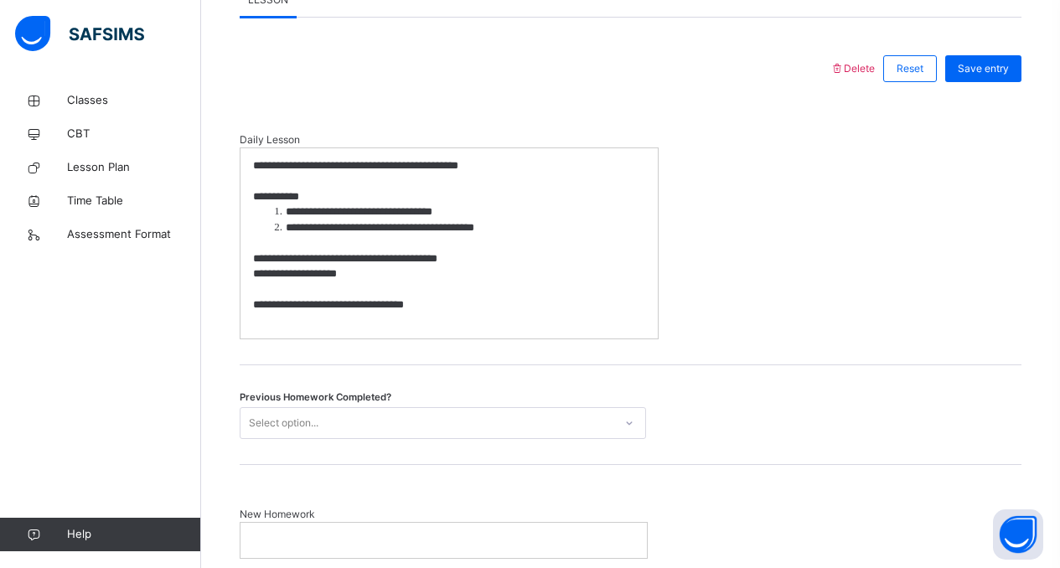
scroll to position [0, 0]
click at [404, 436] on div "Select option..." at bounding box center [427, 423] width 373 height 26
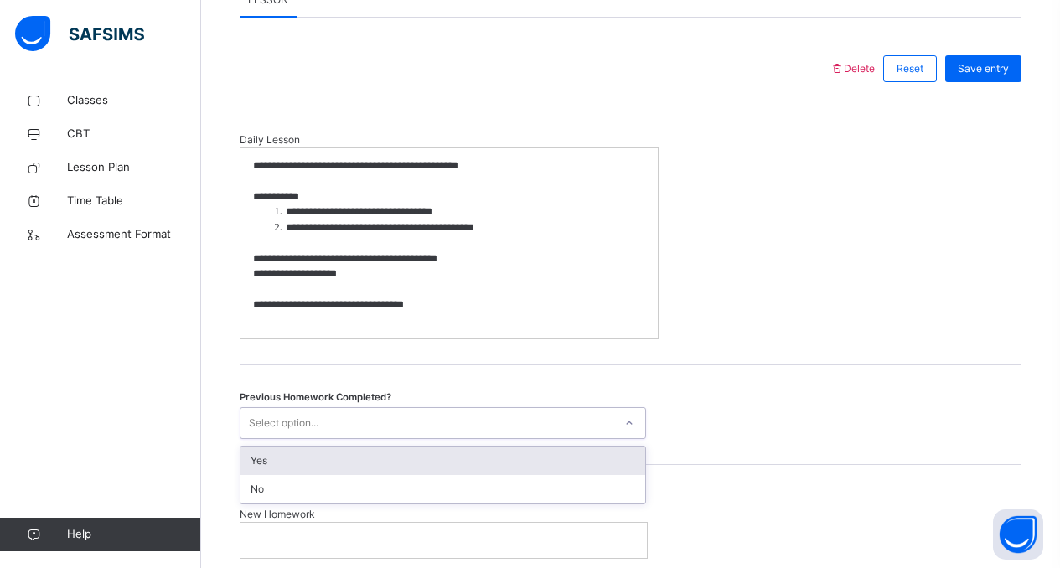
click at [403, 475] on div "Yes" at bounding box center [443, 461] width 405 height 28
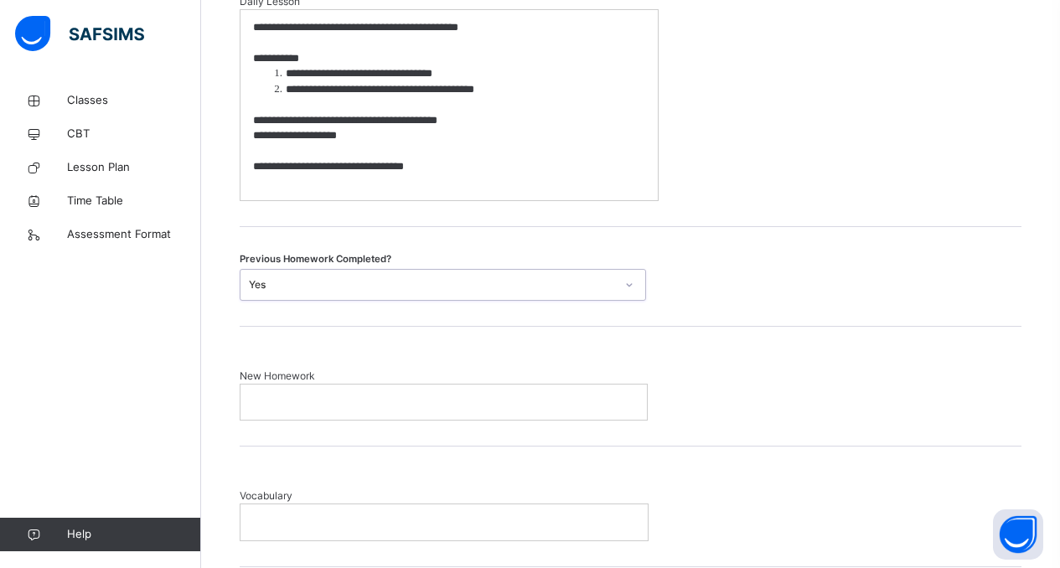
scroll to position [920, 0]
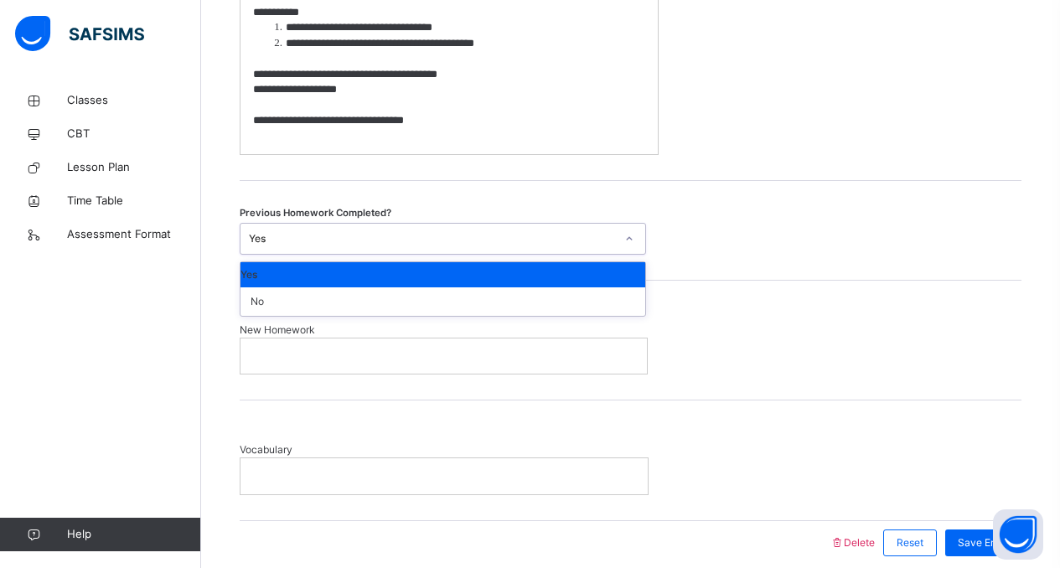
click at [374, 246] on div "Yes" at bounding box center [432, 238] width 366 height 15
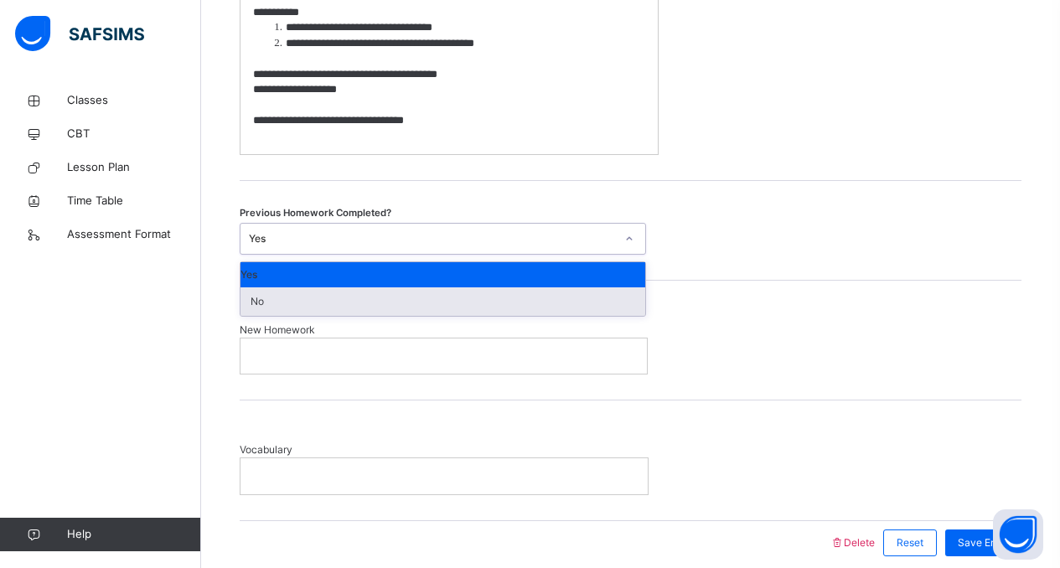
click at [404, 316] on div "No" at bounding box center [443, 301] width 405 height 28
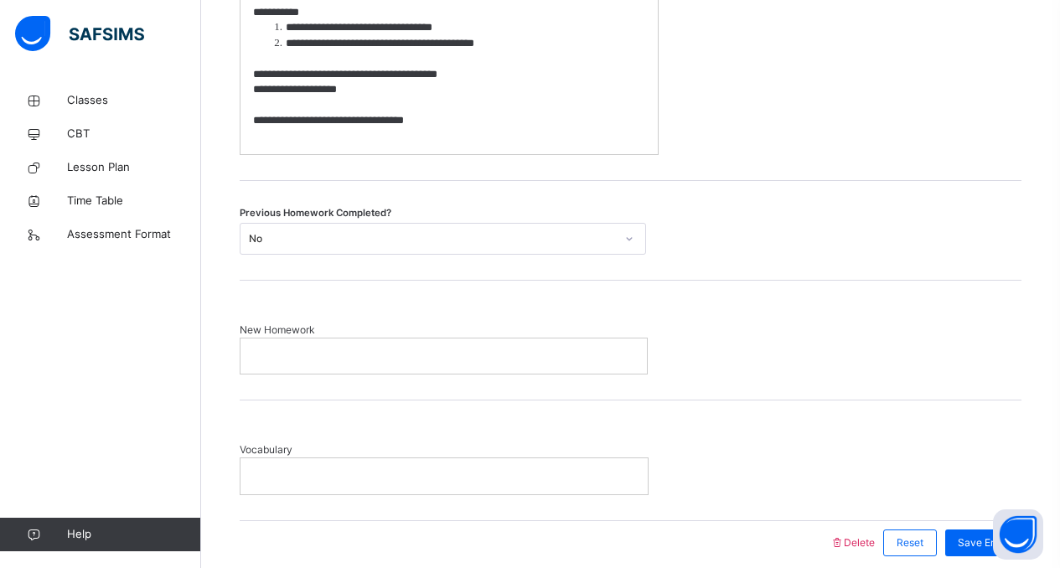
click at [404, 374] on div at bounding box center [444, 356] width 406 height 35
click at [343, 364] on p at bounding box center [443, 356] width 381 height 15
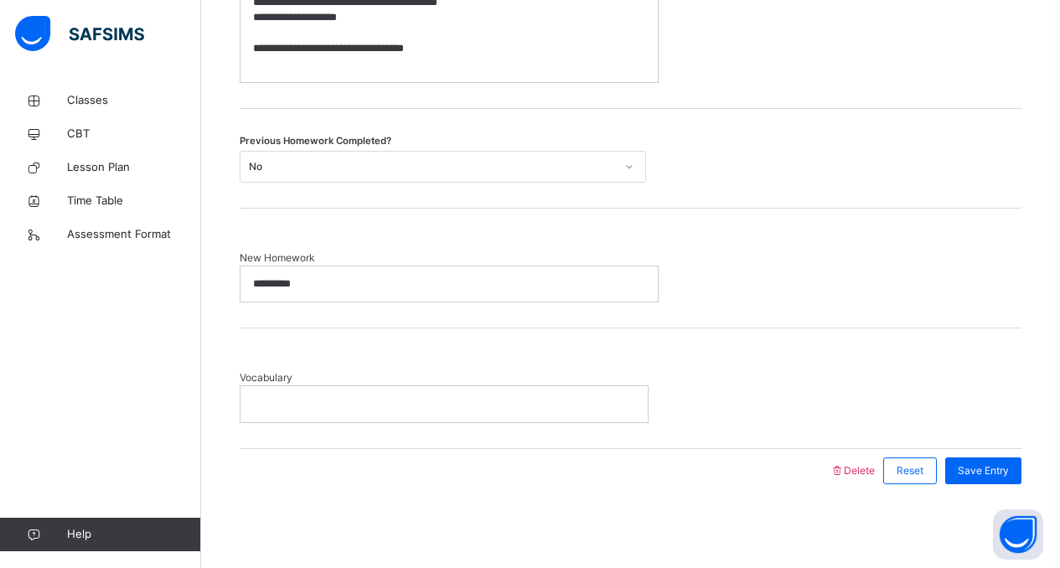
scroll to position [1006, 0]
click at [982, 464] on span "Save Entry" at bounding box center [983, 470] width 51 height 15
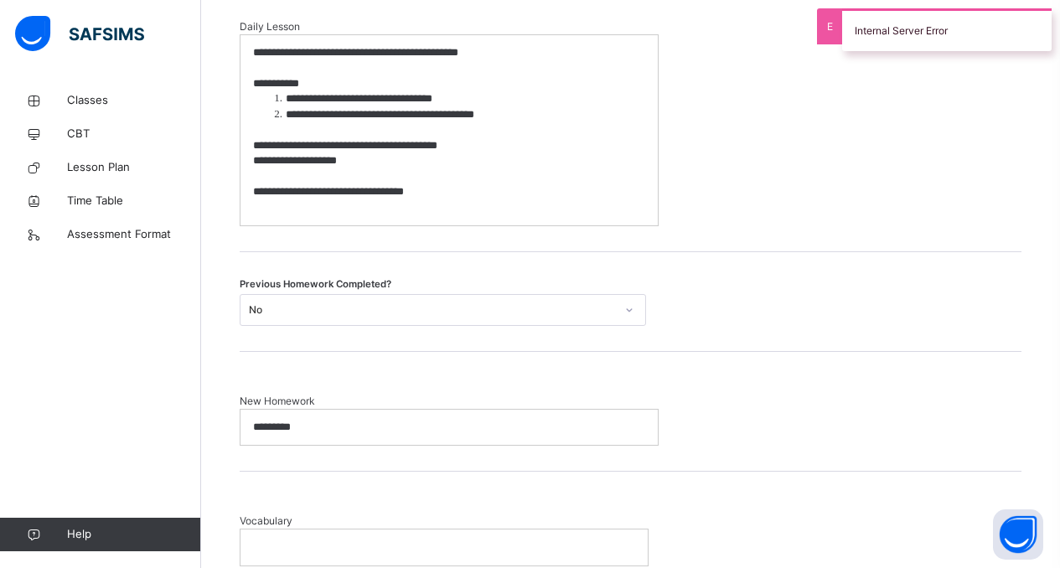
scroll to position [296, 0]
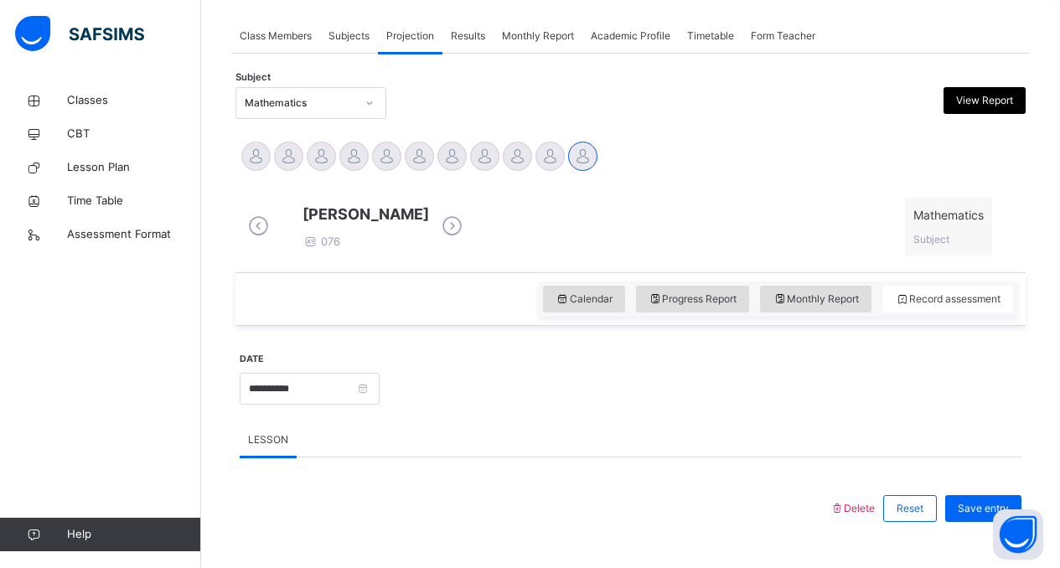
click at [561, 30] on span "Monthly Report" at bounding box center [538, 35] width 72 height 15
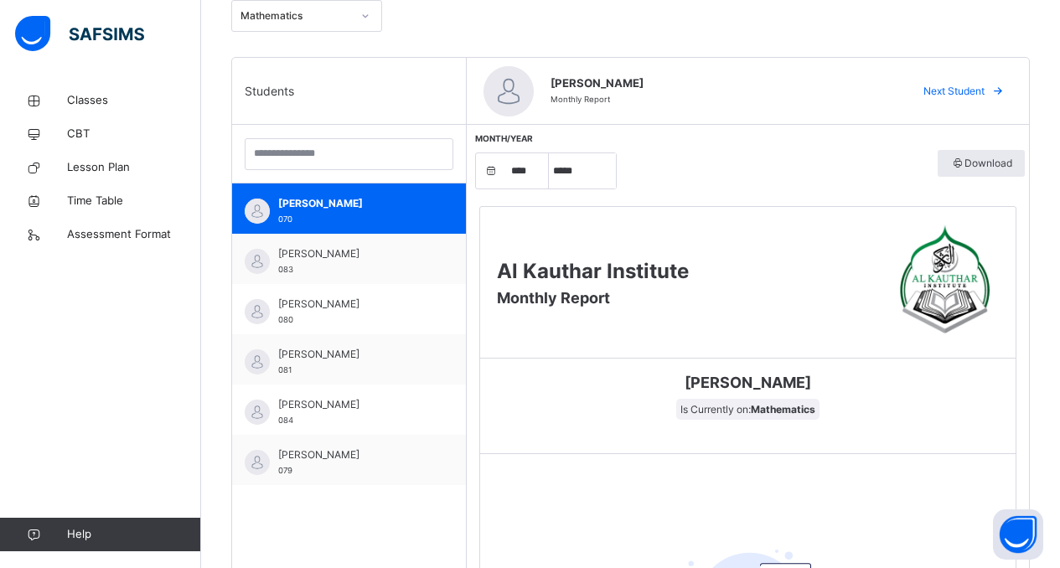
scroll to position [249, 0]
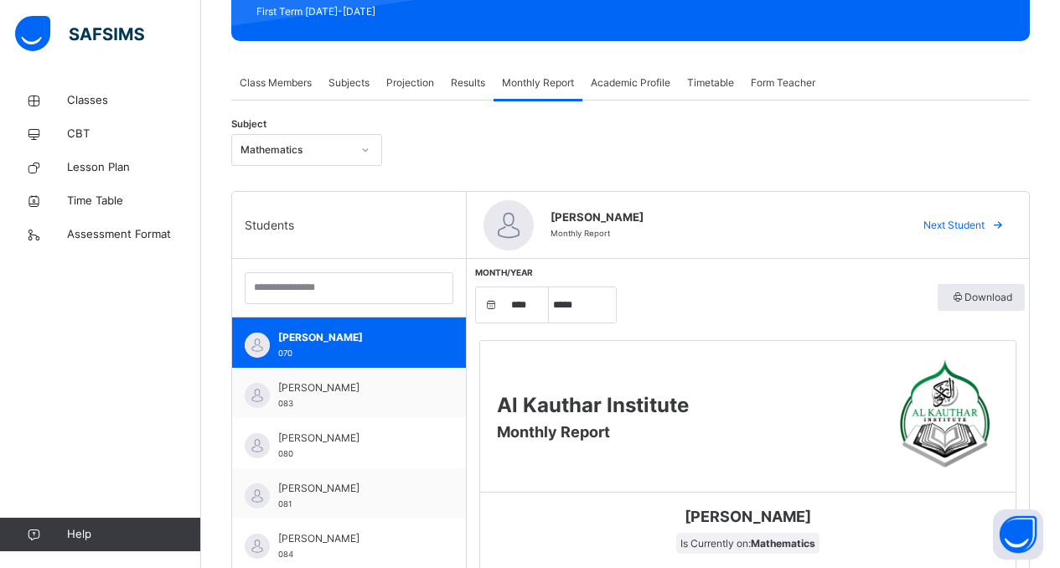
click at [663, 83] on span "Academic Profile" at bounding box center [631, 82] width 80 height 15
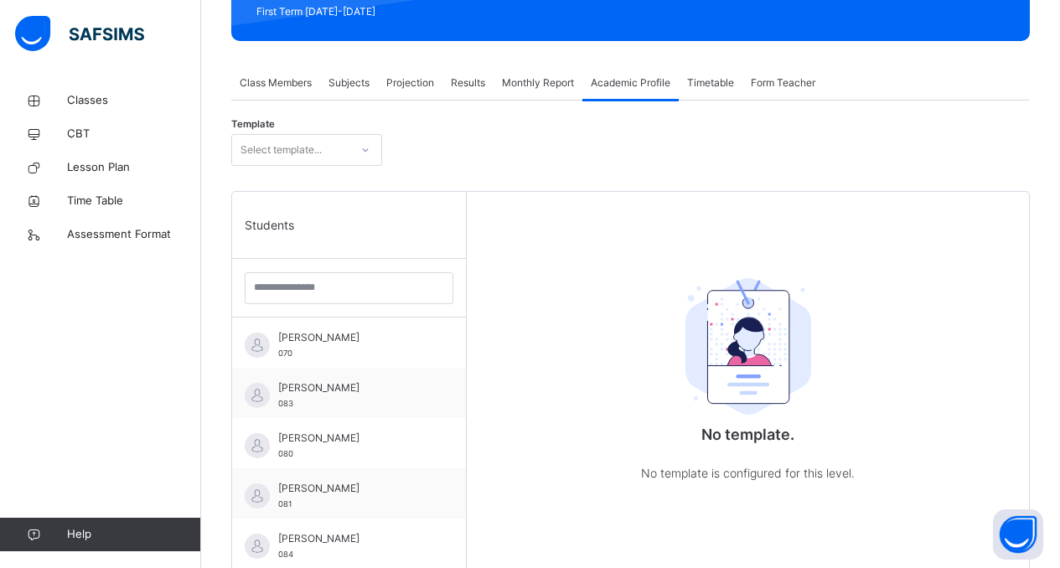
click at [704, 86] on span "Timetable" at bounding box center [710, 82] width 47 height 15
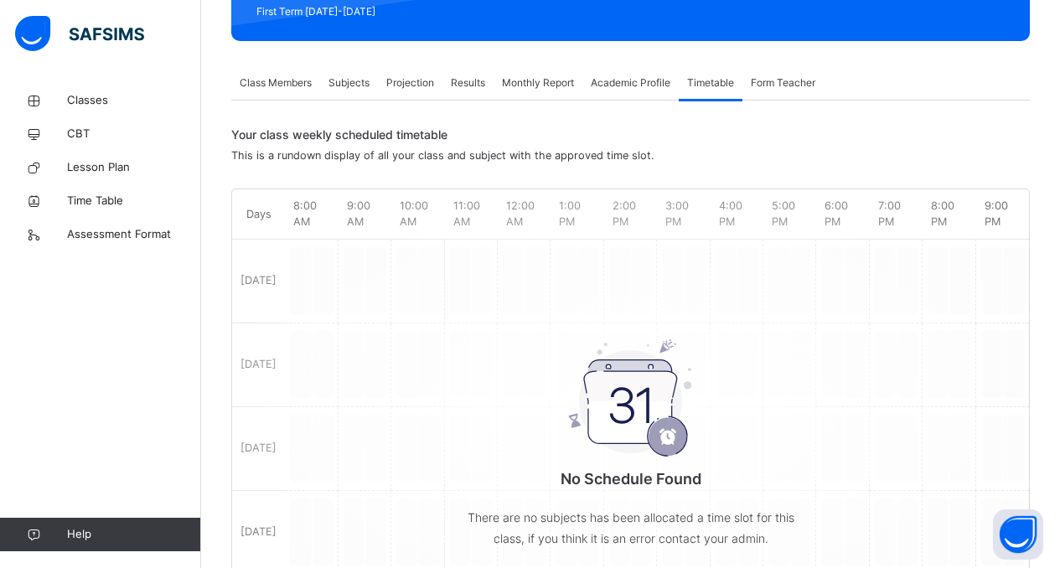
click at [809, 81] on span "Form Teacher" at bounding box center [783, 82] width 65 height 15
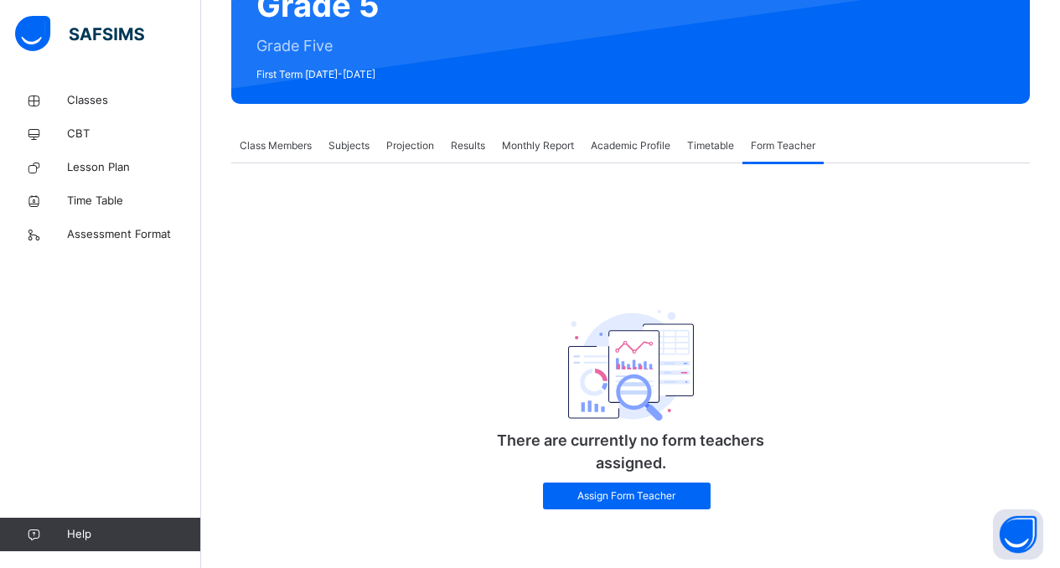
click at [276, 134] on div "Class Members" at bounding box center [275, 146] width 89 height 34
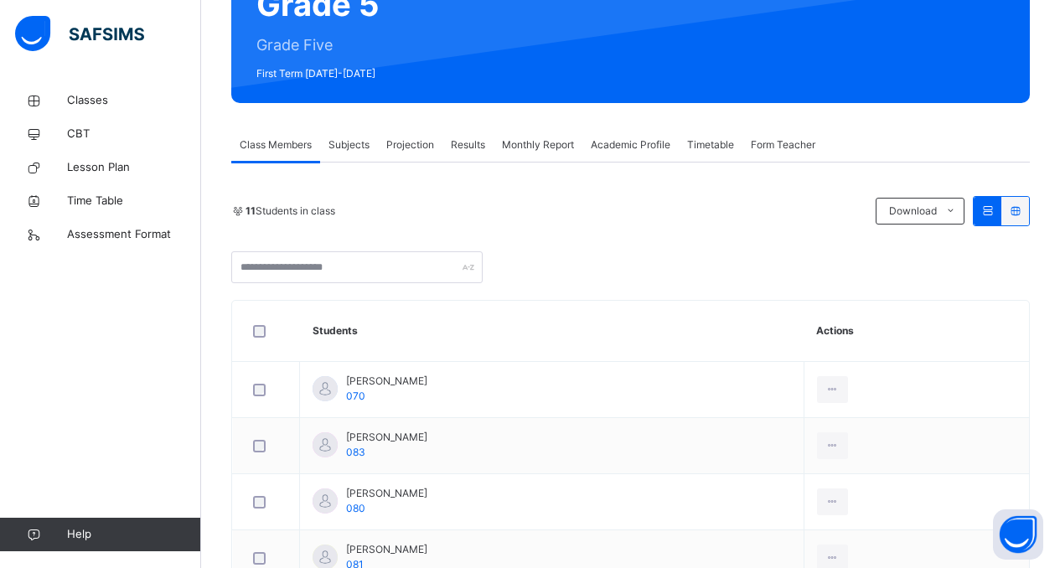
scroll to position [249, 0]
